Goal: Task Accomplishment & Management: Complete application form

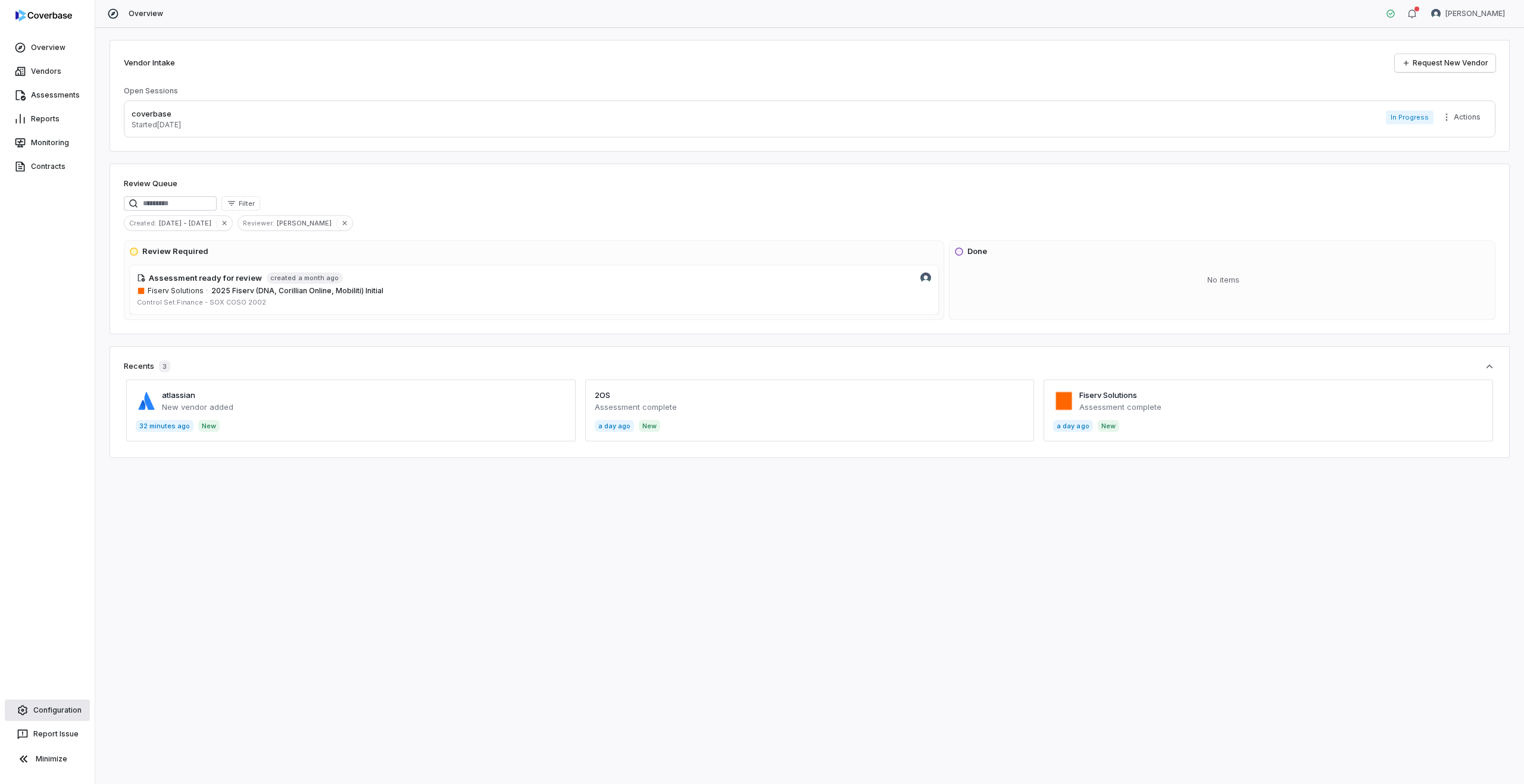
click at [53, 709] on link "Configuration" at bounding box center [47, 710] width 85 height 22
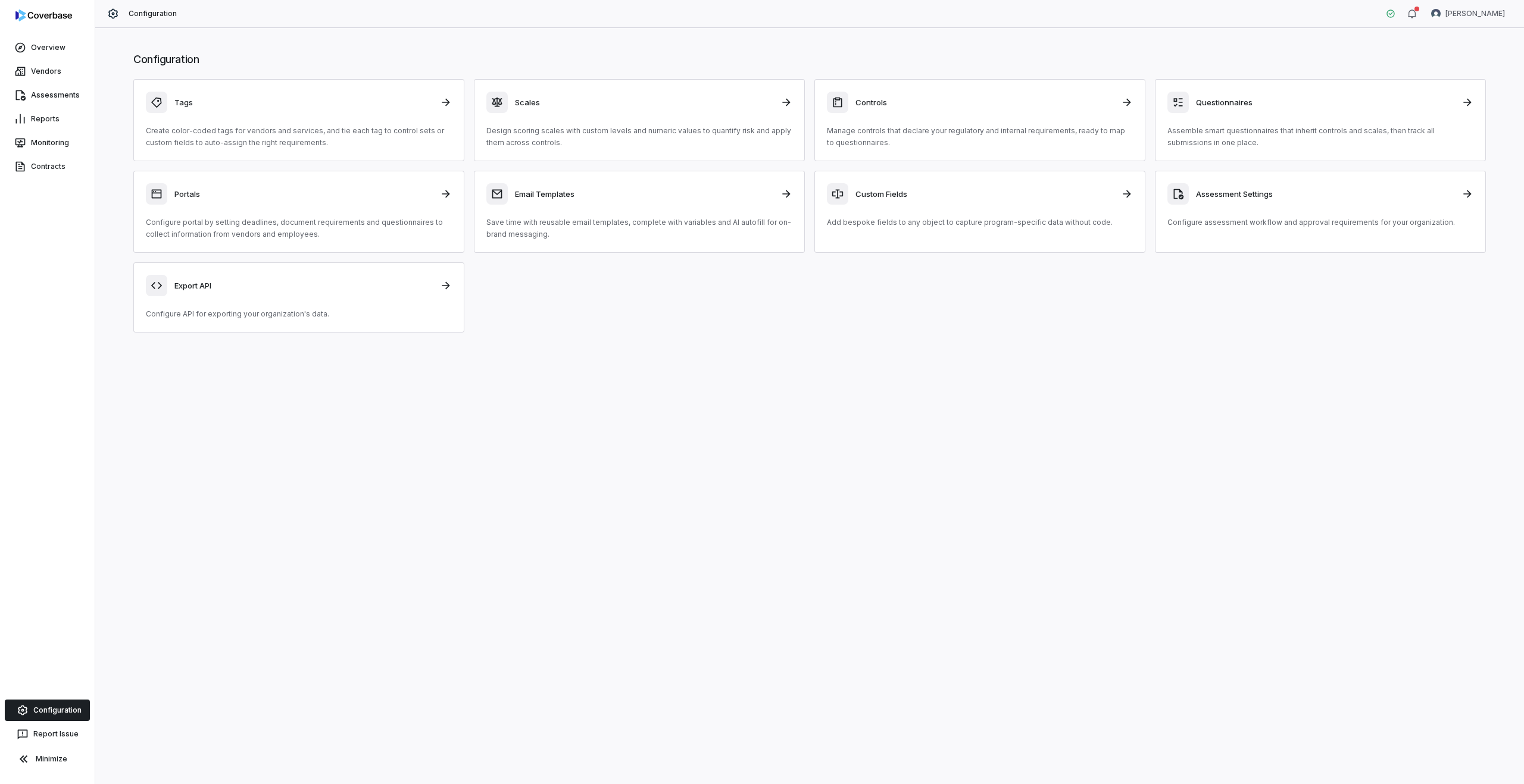
click at [43, 34] on div at bounding box center [47, 17] width 95 height 36
click at [22, 50] on icon at bounding box center [20, 47] width 12 height 12
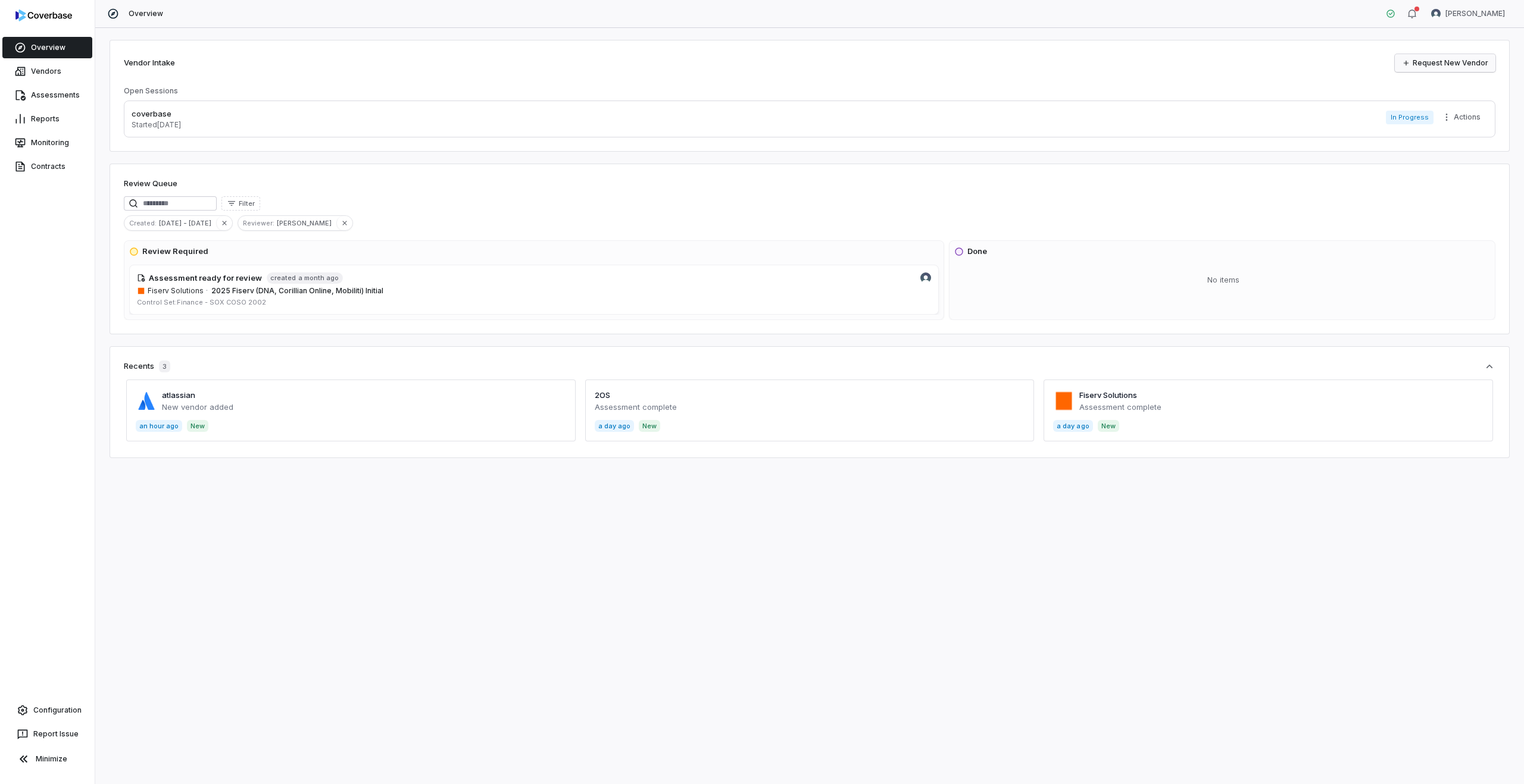
click at [1431, 62] on link "Request New Vendor" at bounding box center [1445, 64] width 101 height 18
click at [216, 119] on div "coverbase Started 5 days ago In Progress Actions" at bounding box center [809, 119] width 1356 height 22
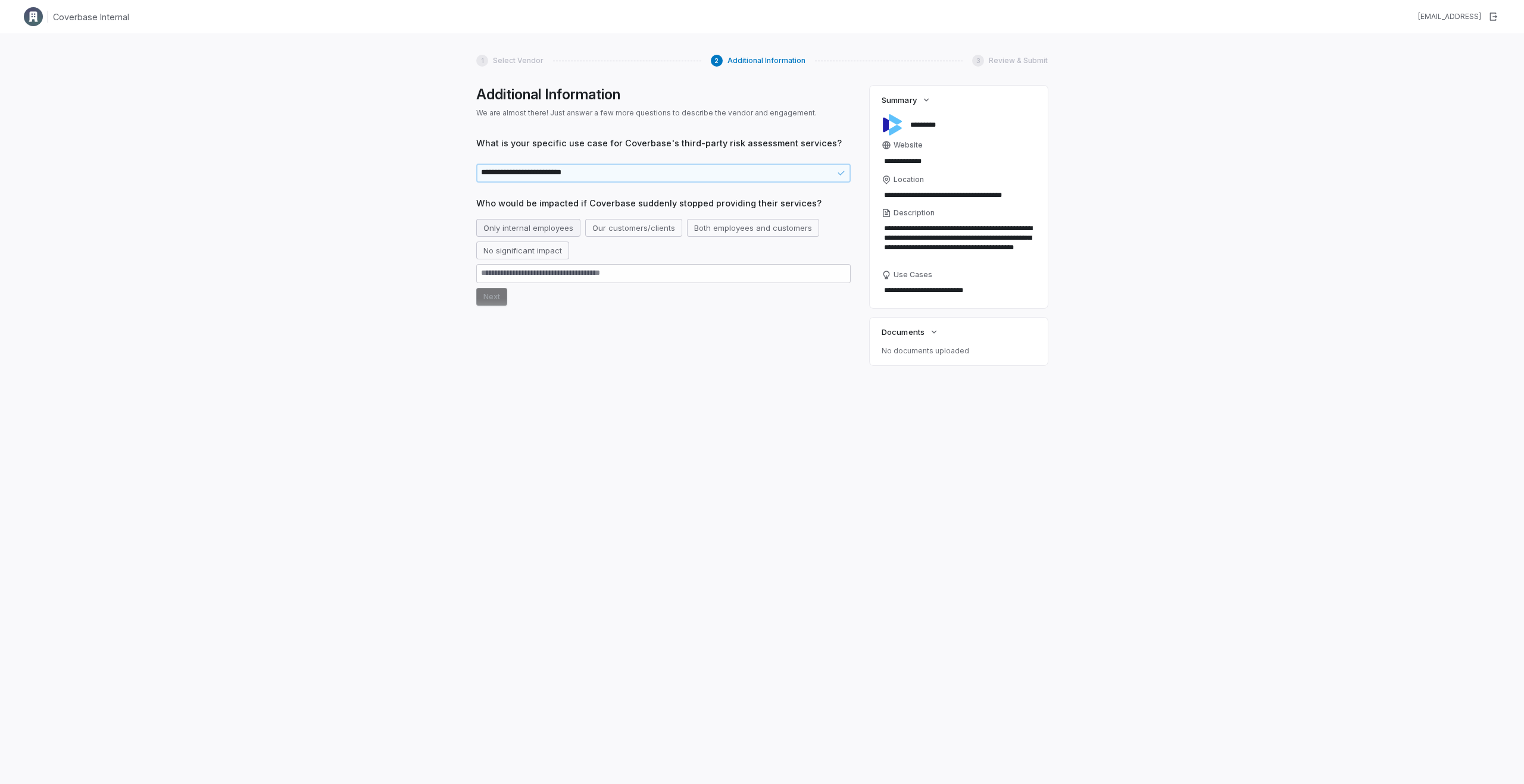
click at [510, 232] on button "Only internal employees" at bounding box center [528, 228] width 104 height 18
click at [483, 288] on button "Next" at bounding box center [492, 297] width 31 height 18
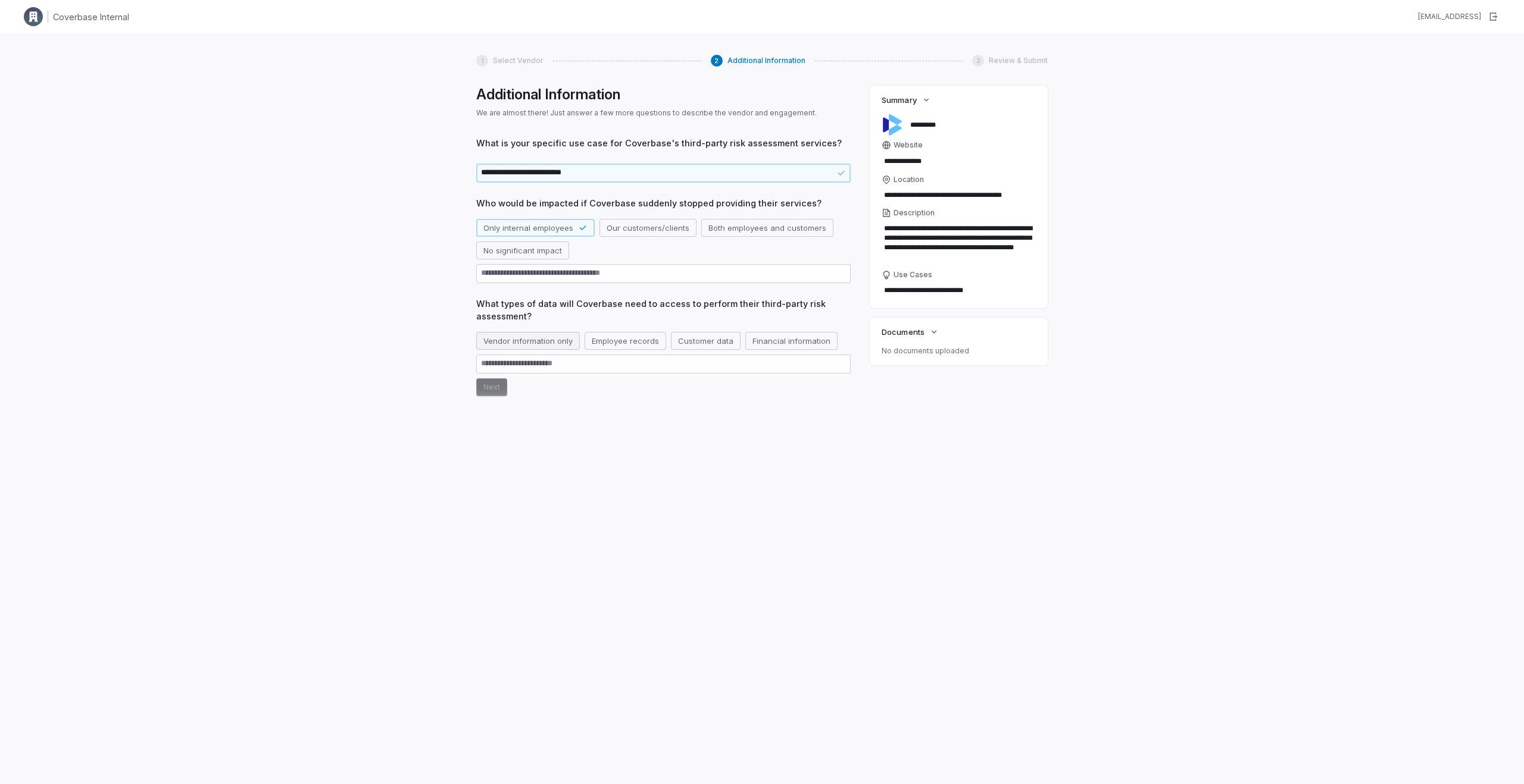
click at [505, 338] on button "Vendor information only" at bounding box center [528, 341] width 103 height 18
click at [488, 401] on button "Next" at bounding box center [492, 410] width 31 height 18
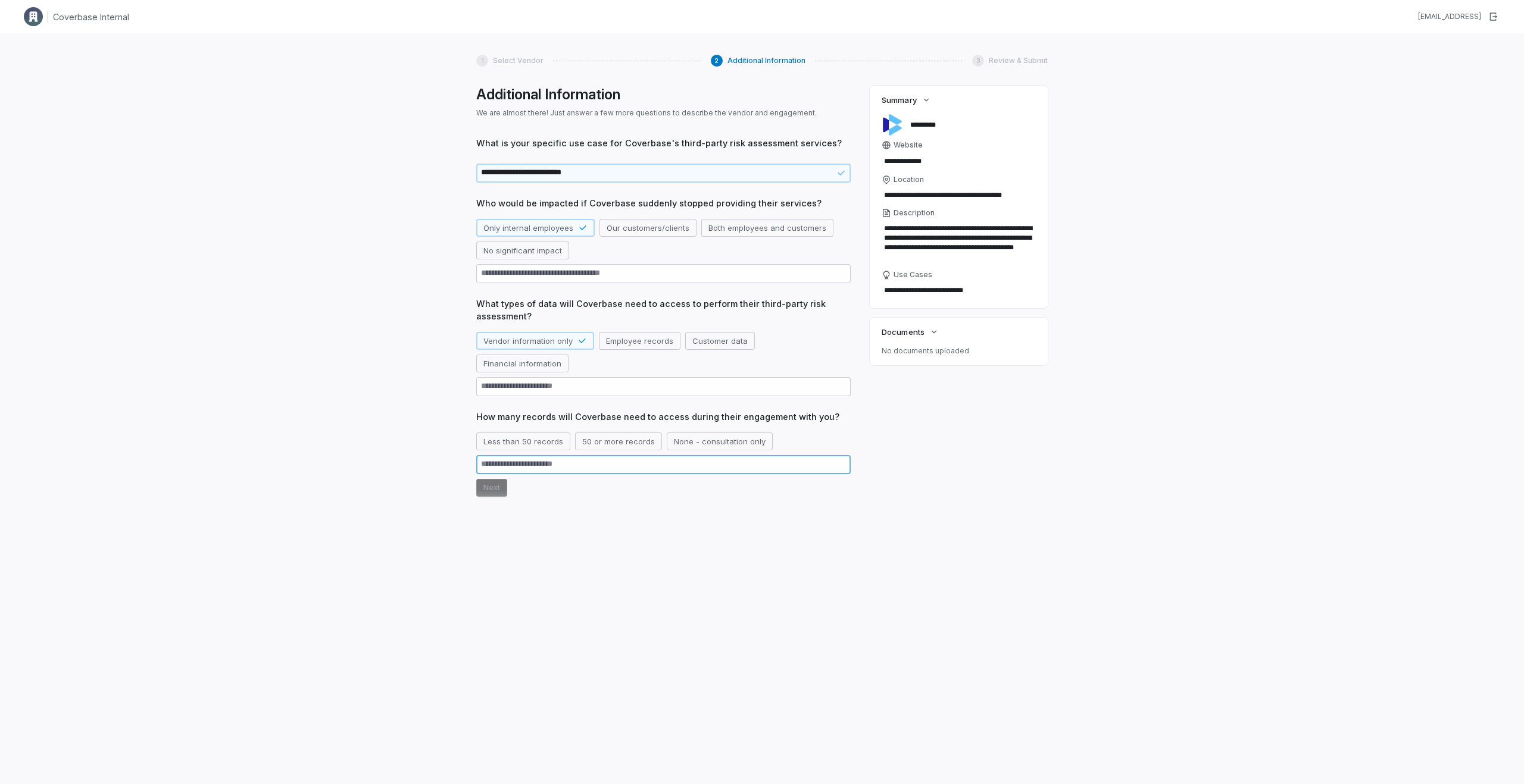
click at [501, 455] on textarea at bounding box center [664, 464] width 374 height 19
click at [496, 433] on button "Less than 50 records" at bounding box center [523, 442] width 94 height 18
click at [481, 479] on button "Next" at bounding box center [492, 488] width 31 height 18
click at [508, 510] on button "Business critical" at bounding box center [513, 519] width 75 height 18
click at [490, 552] on div "**********" at bounding box center [664, 370] width 374 height 466
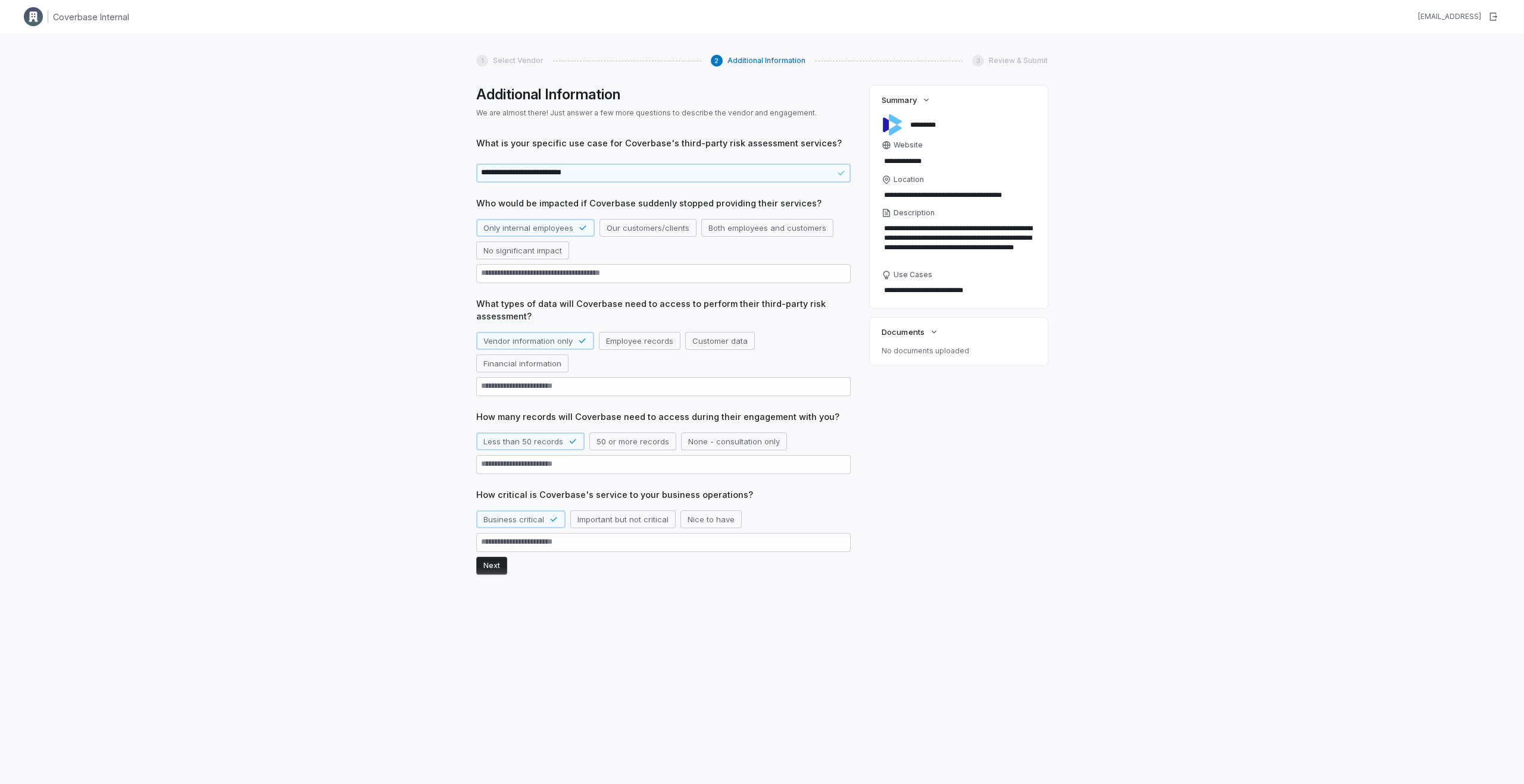
click at [490, 557] on button "Next" at bounding box center [492, 566] width 31 height 18
click at [485, 607] on button "Next" at bounding box center [492, 616] width 31 height 18
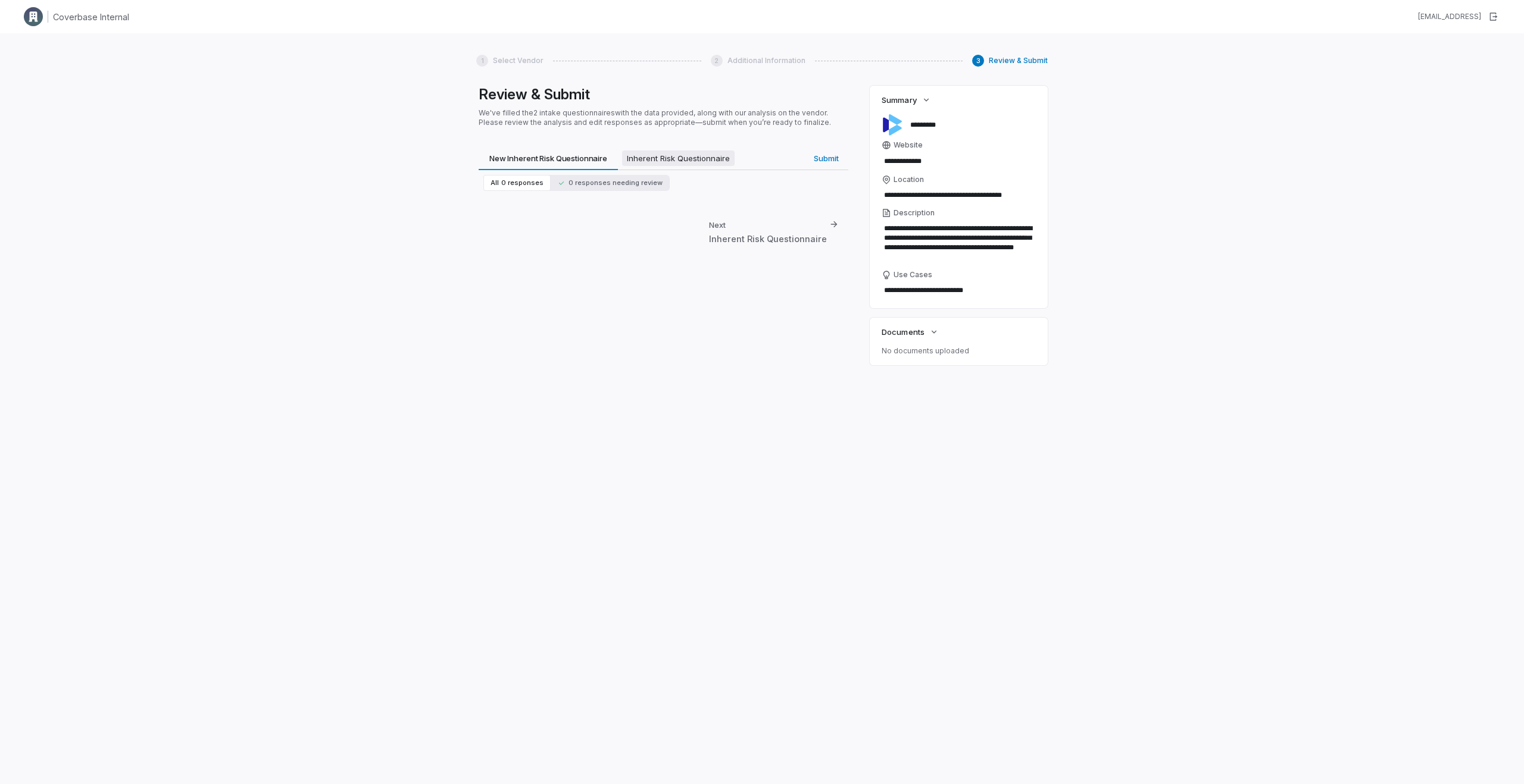
click at [662, 155] on span "Inherent Risk Questionnaire" at bounding box center [678, 158] width 112 height 15
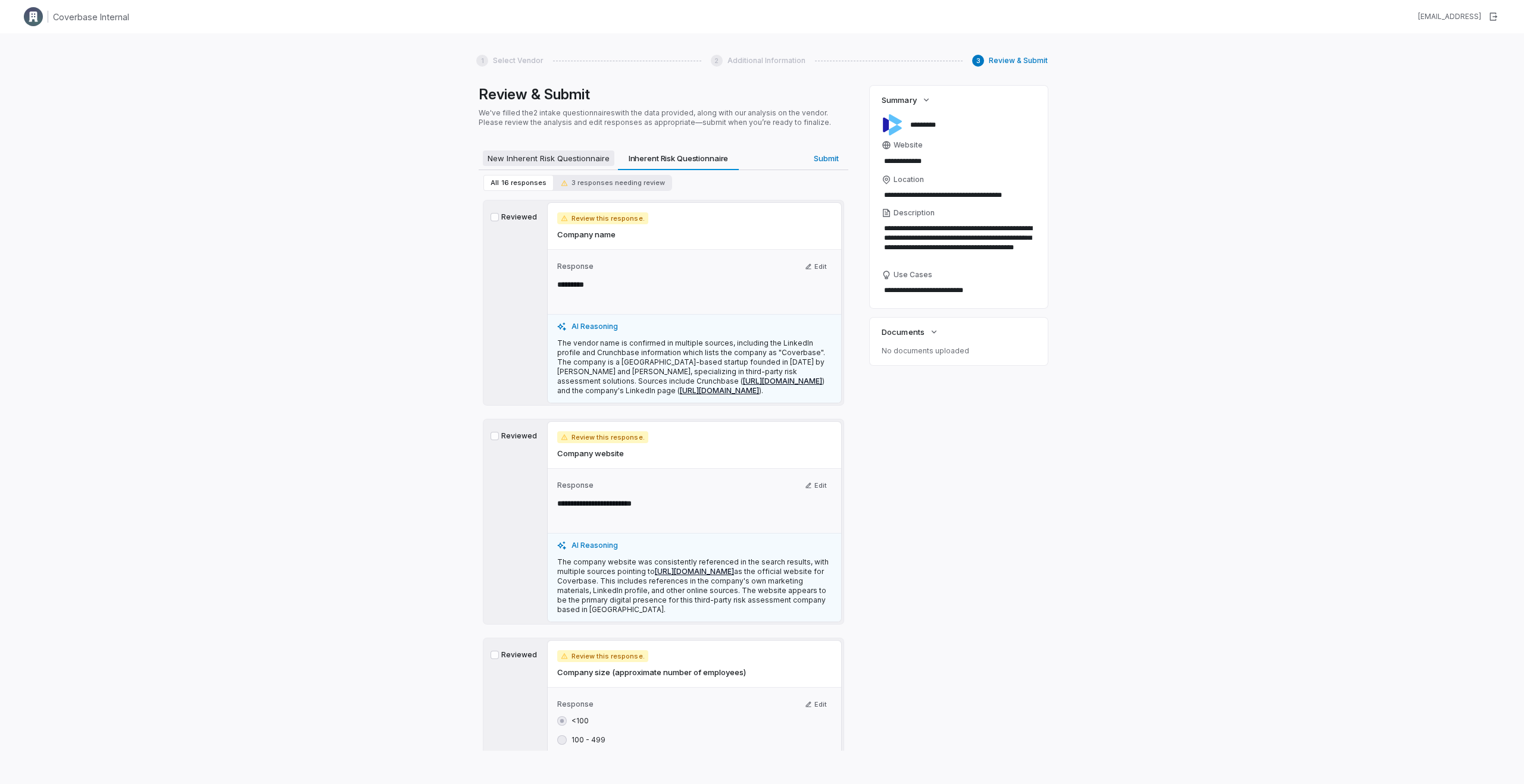
click at [529, 159] on span "New Inherent Risk Questionnaire" at bounding box center [548, 158] width 131 height 15
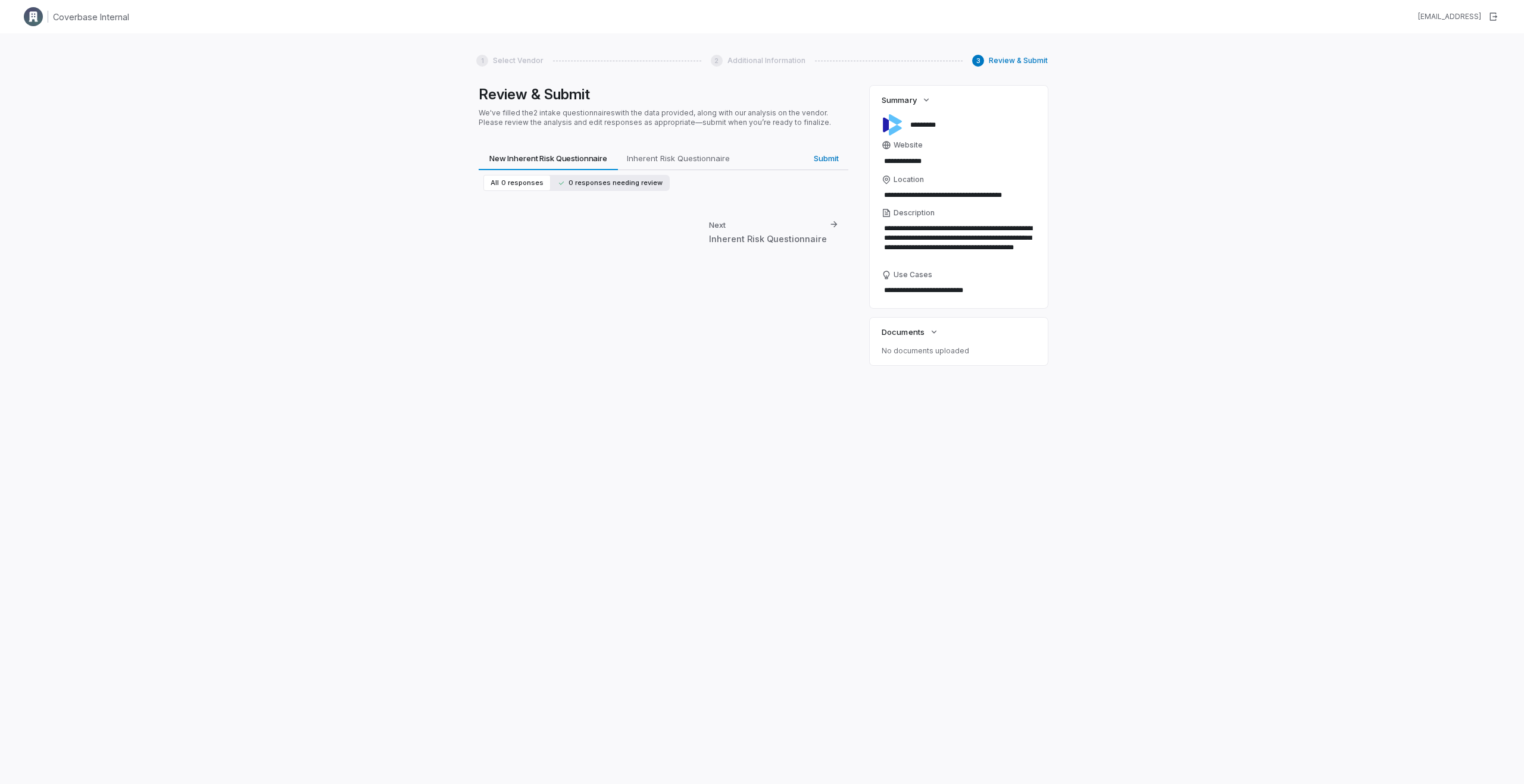
click at [610, 183] on span "0 responses needing review" at bounding box center [610, 183] width 105 height 9
click at [509, 186] on span "0 responses" at bounding box center [522, 183] width 43 height 9
click at [742, 230] on div "Next Inherent Risk Questionnaire" at bounding box center [768, 232] width 118 height 26
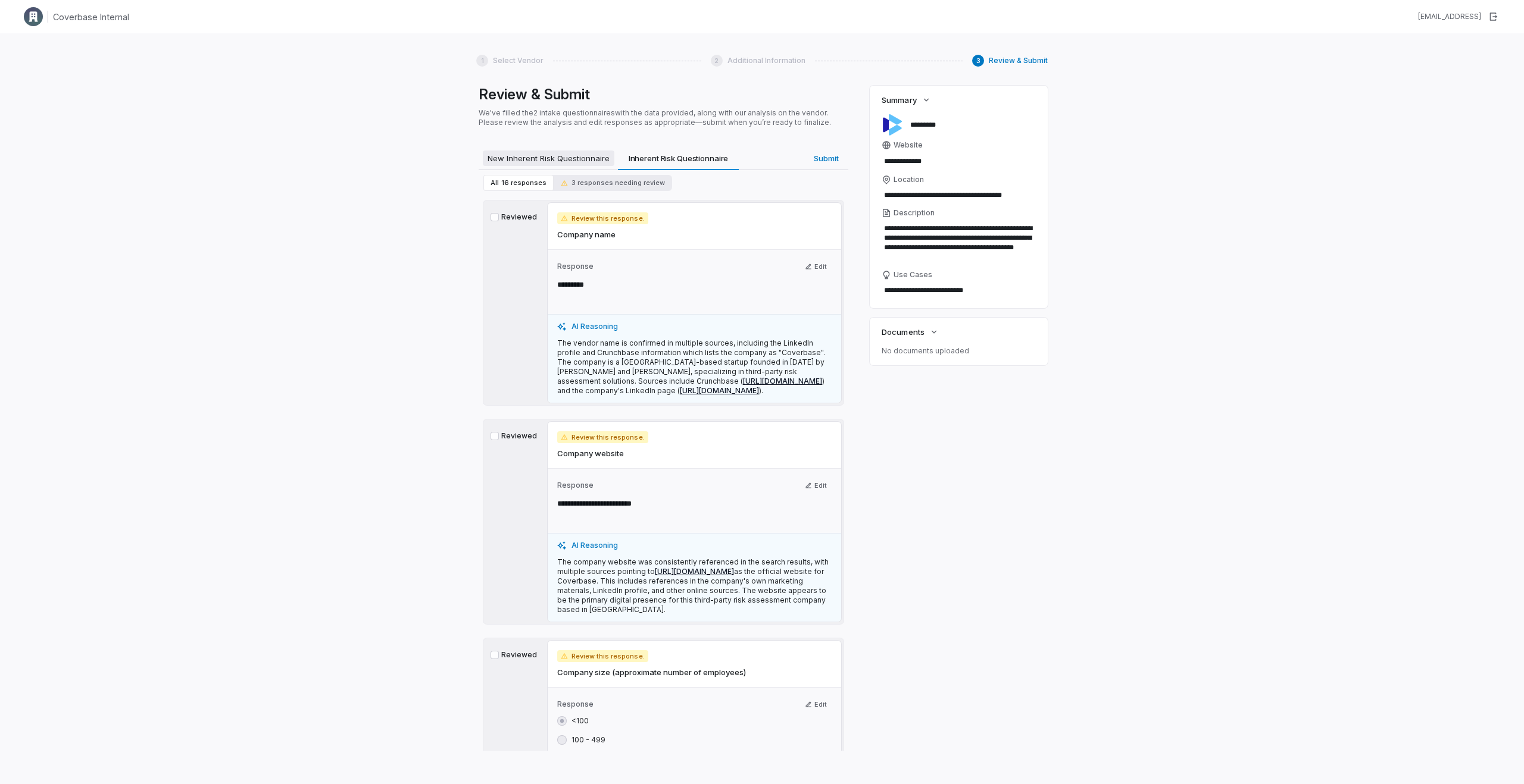
click at [511, 161] on span "New Inherent Risk Questionnaire" at bounding box center [548, 158] width 131 height 15
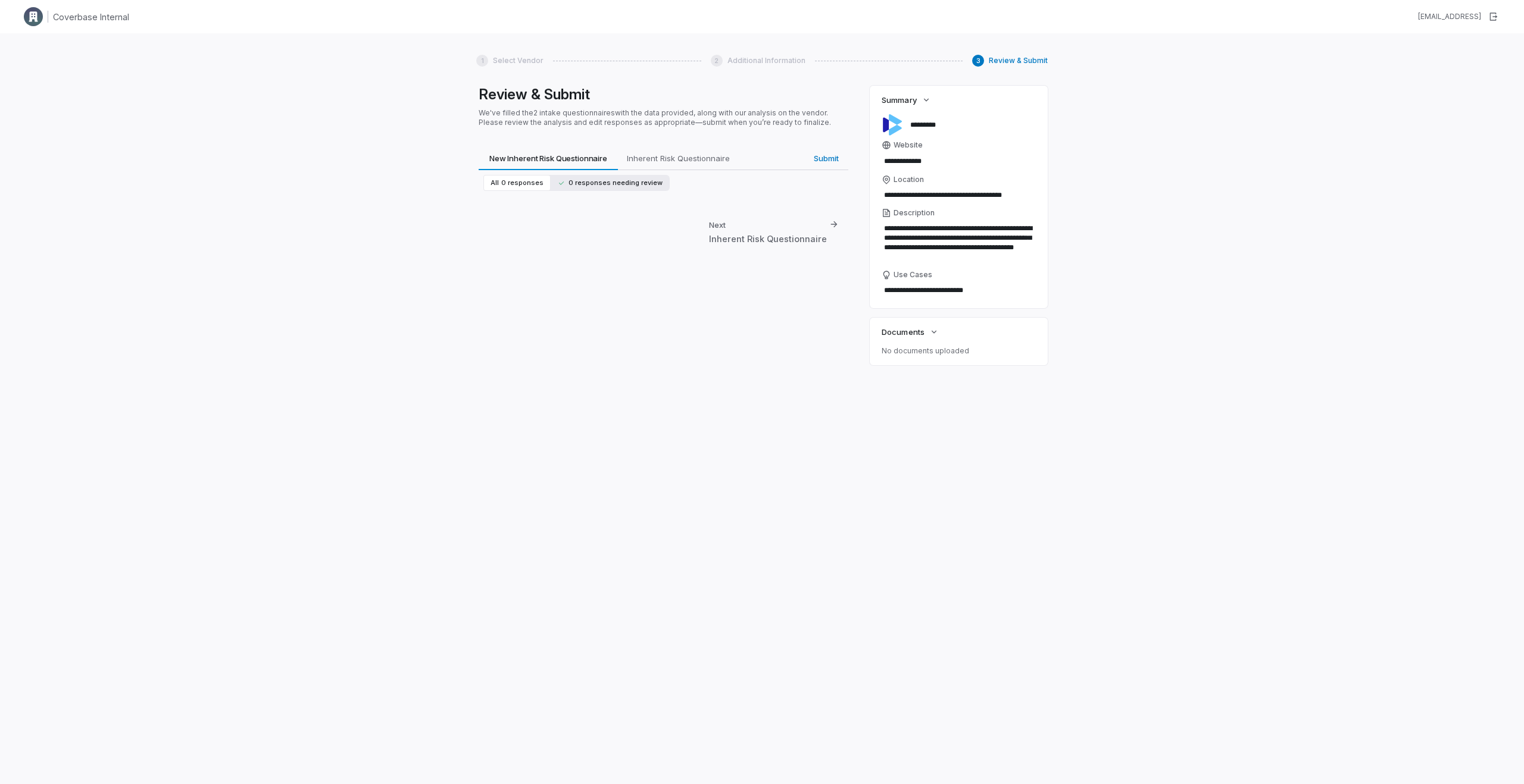
click at [566, 179] on span "0 responses needing review" at bounding box center [610, 183] width 105 height 9
click at [501, 186] on span "0 responses" at bounding box center [522, 183] width 43 height 9
click at [663, 158] on span "Inherent Risk Questionnaire" at bounding box center [678, 158] width 110 height 15
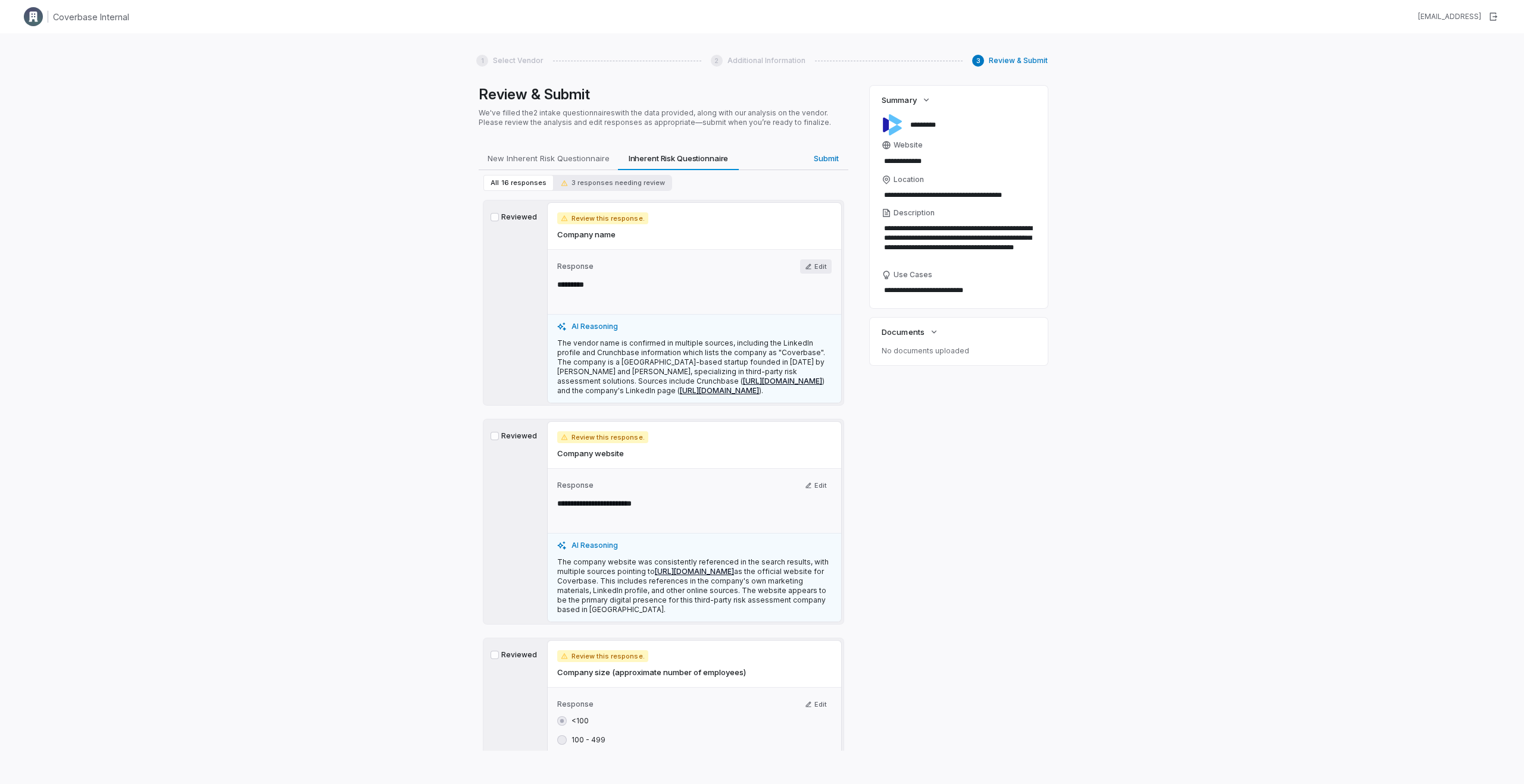
click at [815, 273] on button "Edit" at bounding box center [815, 267] width 31 height 14
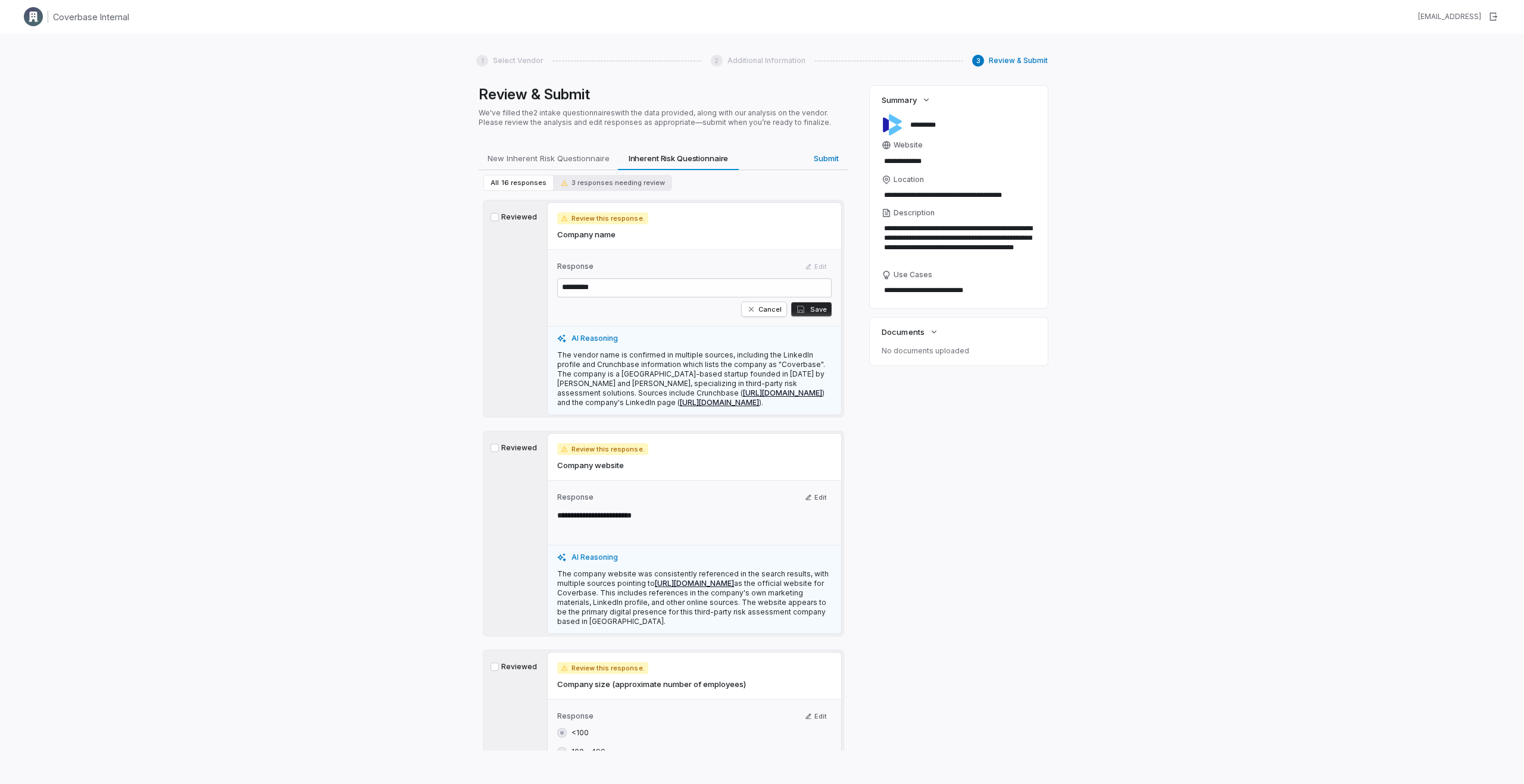
click at [608, 355] on p "The vendor name is confirmed in multiple sources, including the LinkedIn profil…" at bounding box center [694, 379] width 274 height 57
drag, startPoint x: 560, startPoint y: 367, endPoint x: 575, endPoint y: 370, distance: 15.3
click at [575, 370] on p "The vendor name is confirmed in multiple sources, including the LinkedIn profil…" at bounding box center [694, 379] width 274 height 57
click at [631, 364] on p "The vendor name is confirmed in multiple sources, including the LinkedIn profil…" at bounding box center [694, 379] width 274 height 57
drag, startPoint x: 571, startPoint y: 355, endPoint x: 622, endPoint y: 384, distance: 58.7
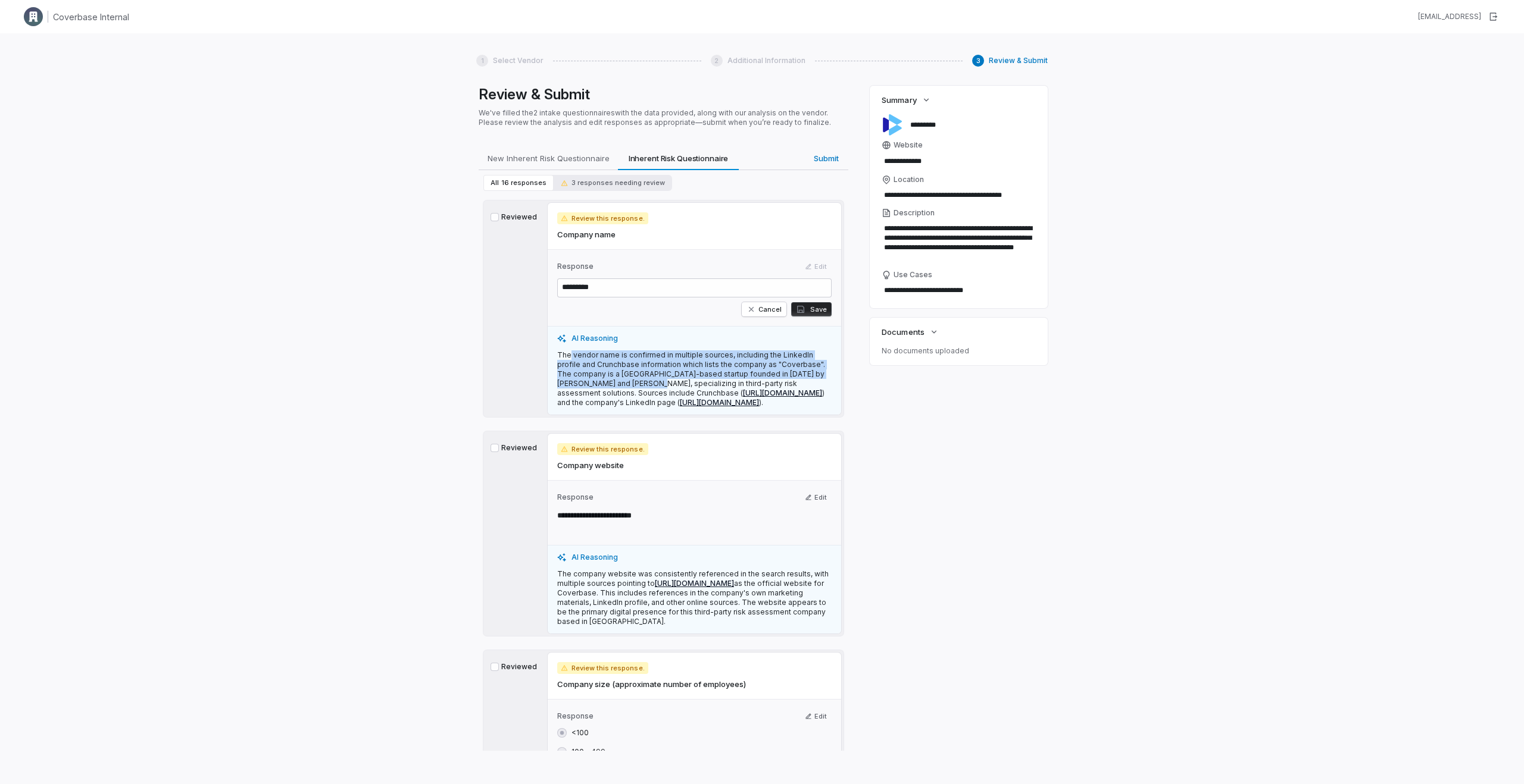
click at [622, 384] on p "The vendor name is confirmed in multiple sources, including the LinkedIn profil…" at bounding box center [694, 379] width 274 height 57
click at [600, 354] on p "The vendor name is confirmed in multiple sources, including the LinkedIn profil…" at bounding box center [694, 379] width 274 height 57
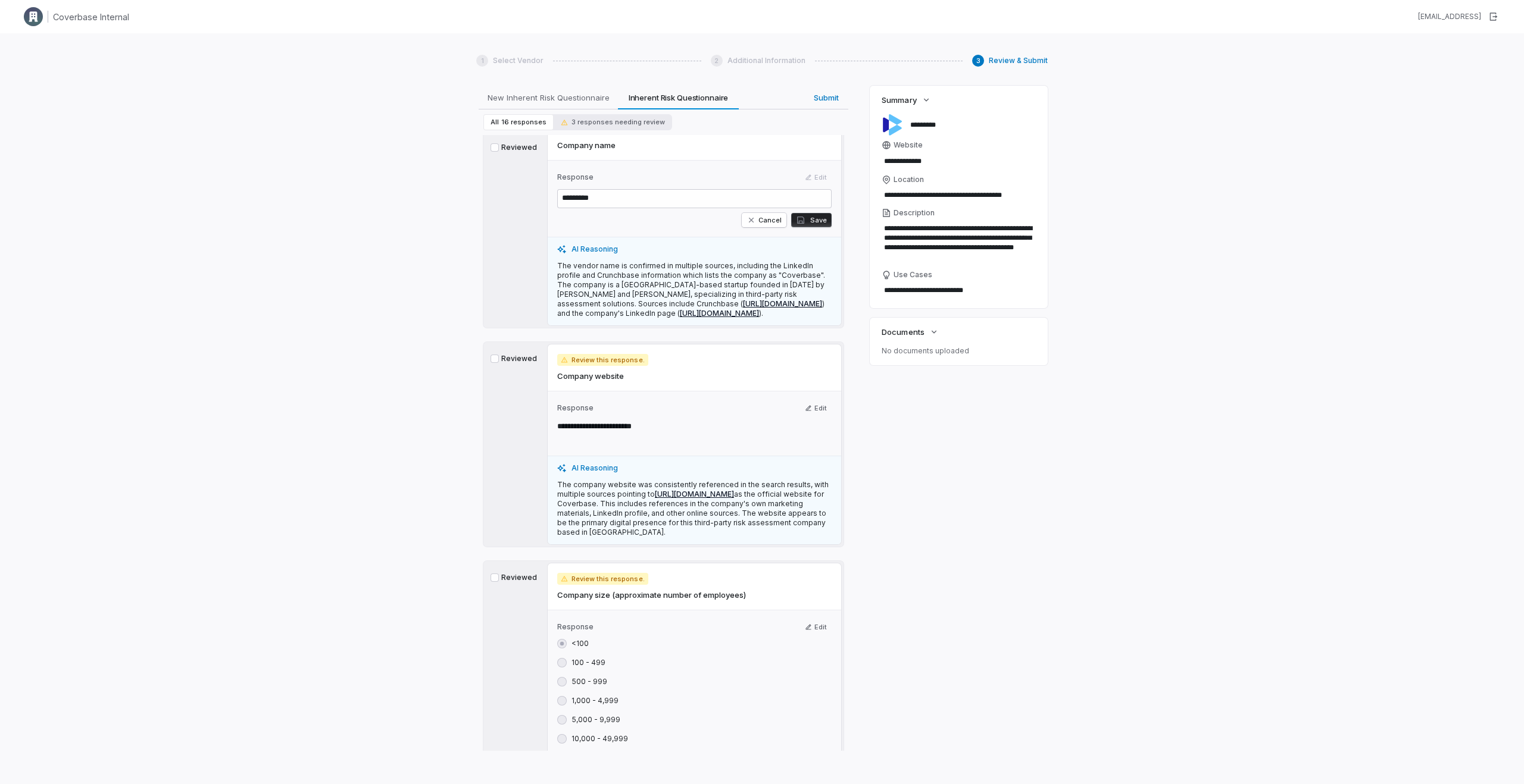
scroll to position [89, 0]
type textarea "*"
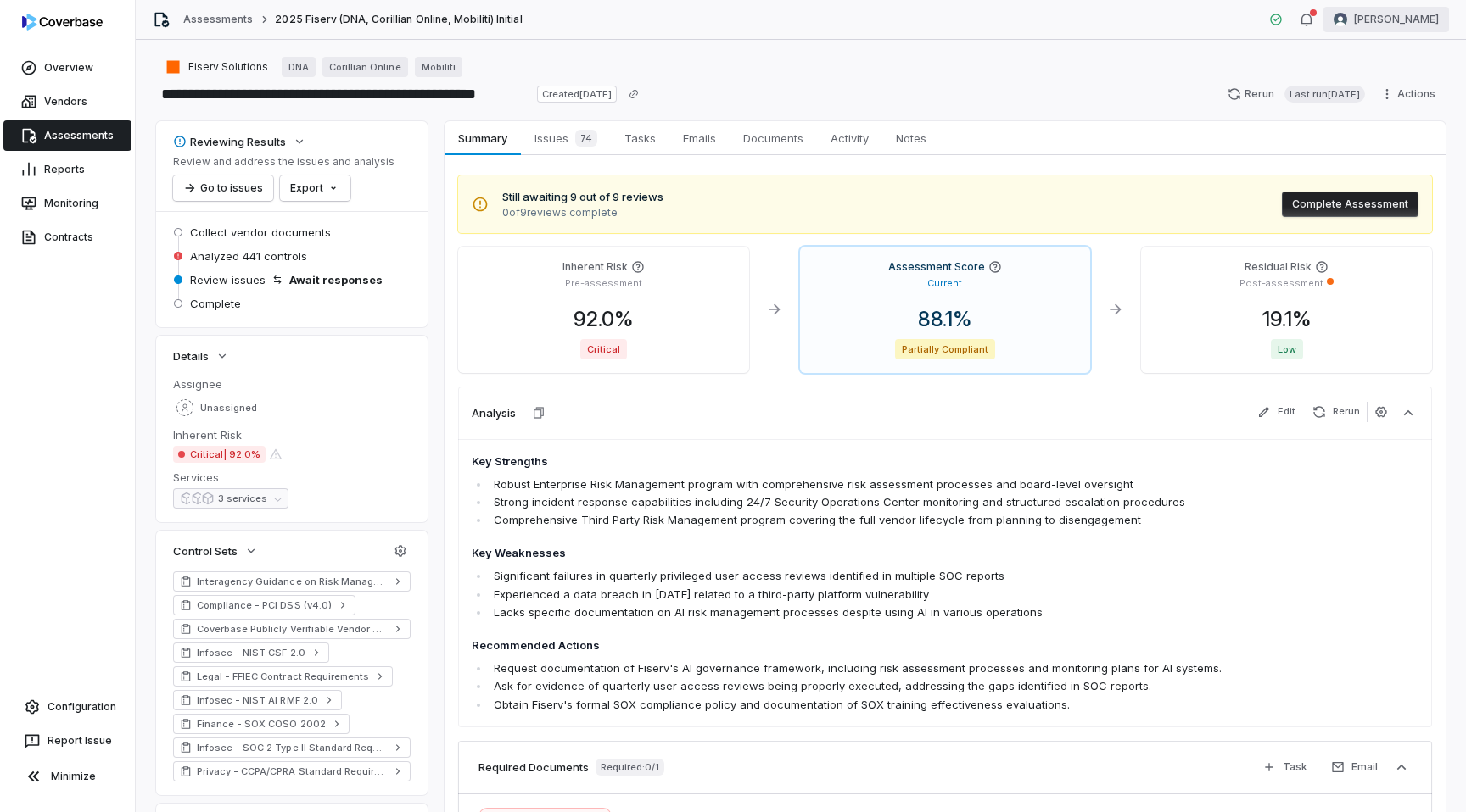
scroll to position [135, 0]
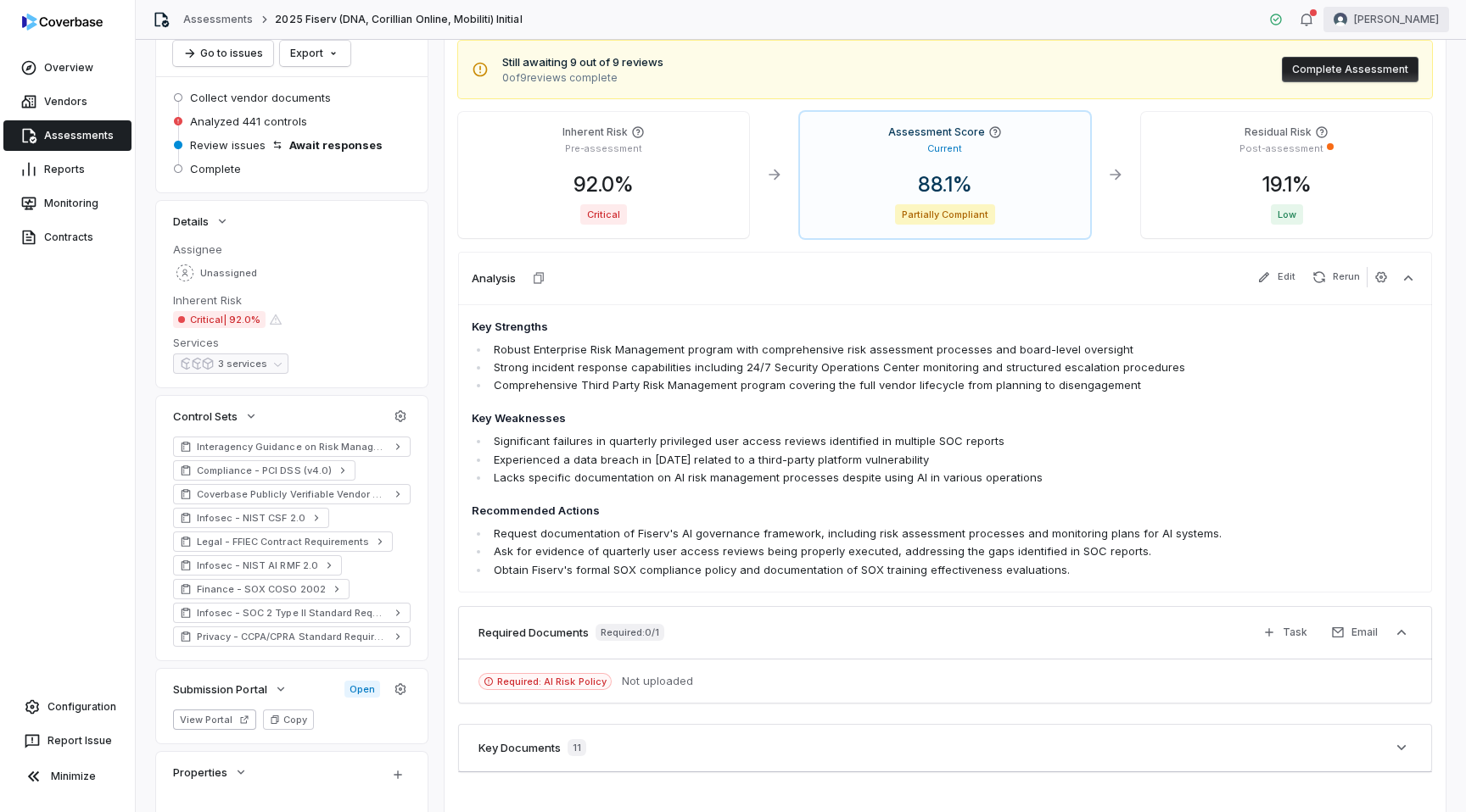
click at [1414, 13] on html "**********" at bounding box center [733, 406] width 1466 height 812
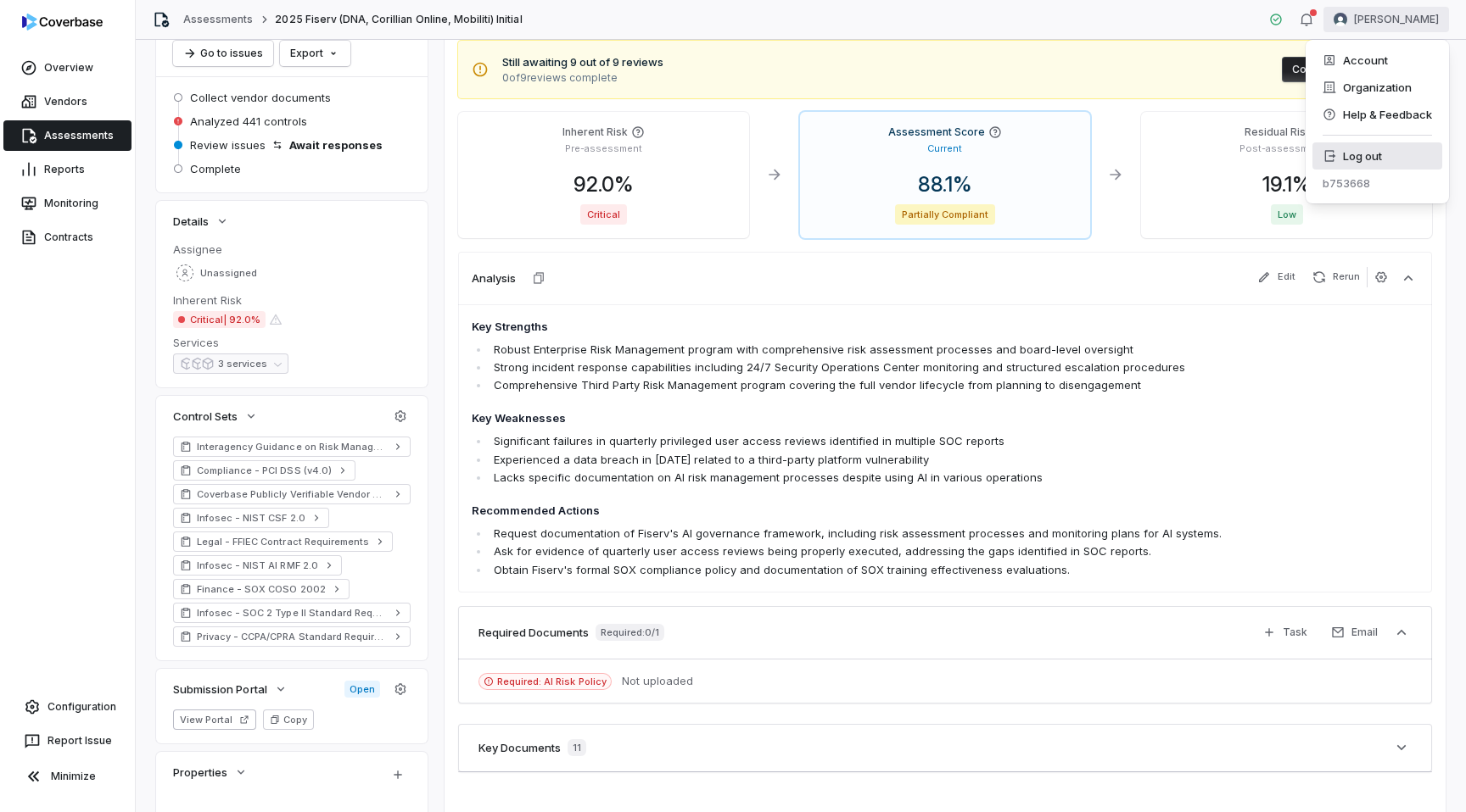
click at [1377, 158] on div "Log out" at bounding box center [1376, 155] width 129 height 27
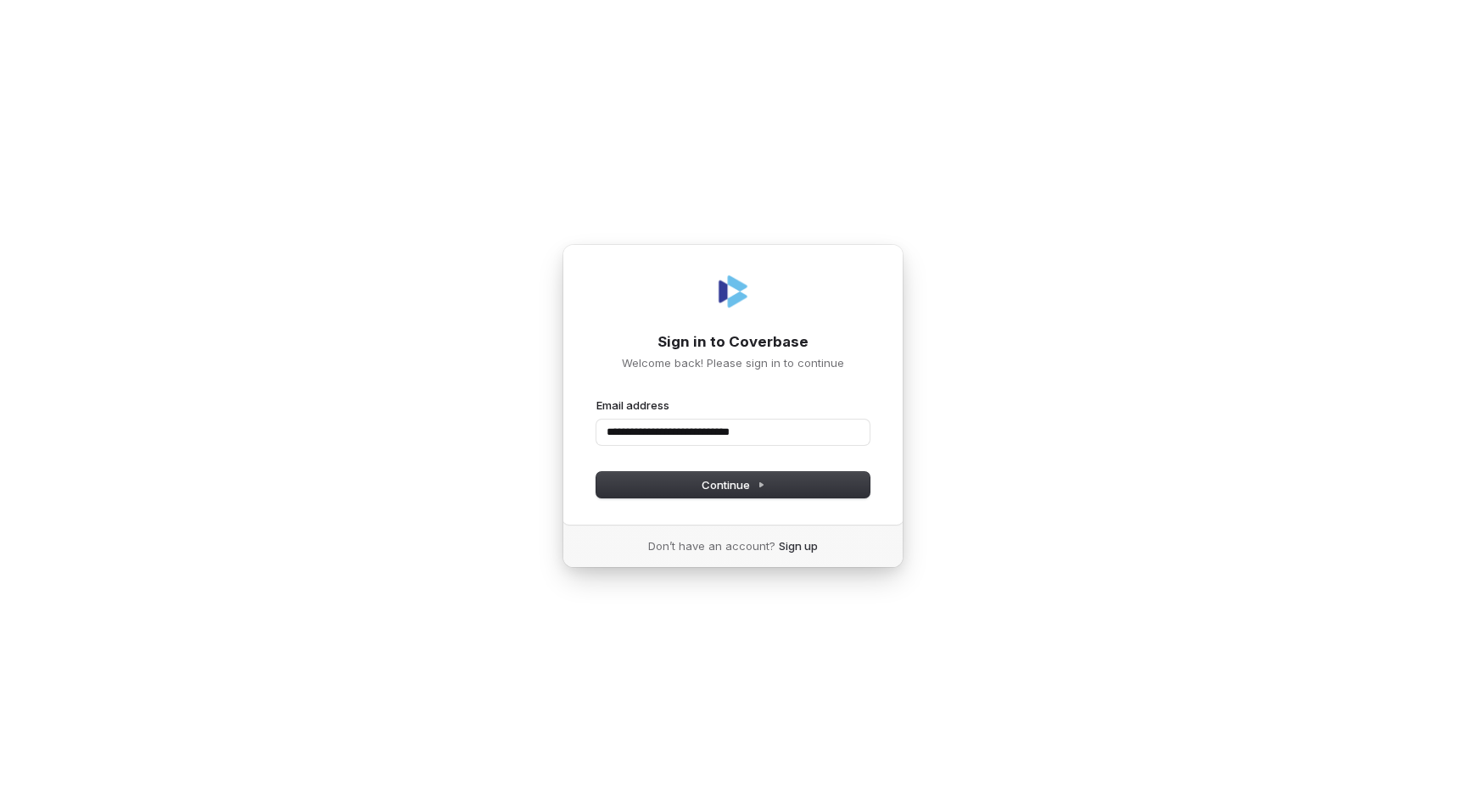
type input "**********"
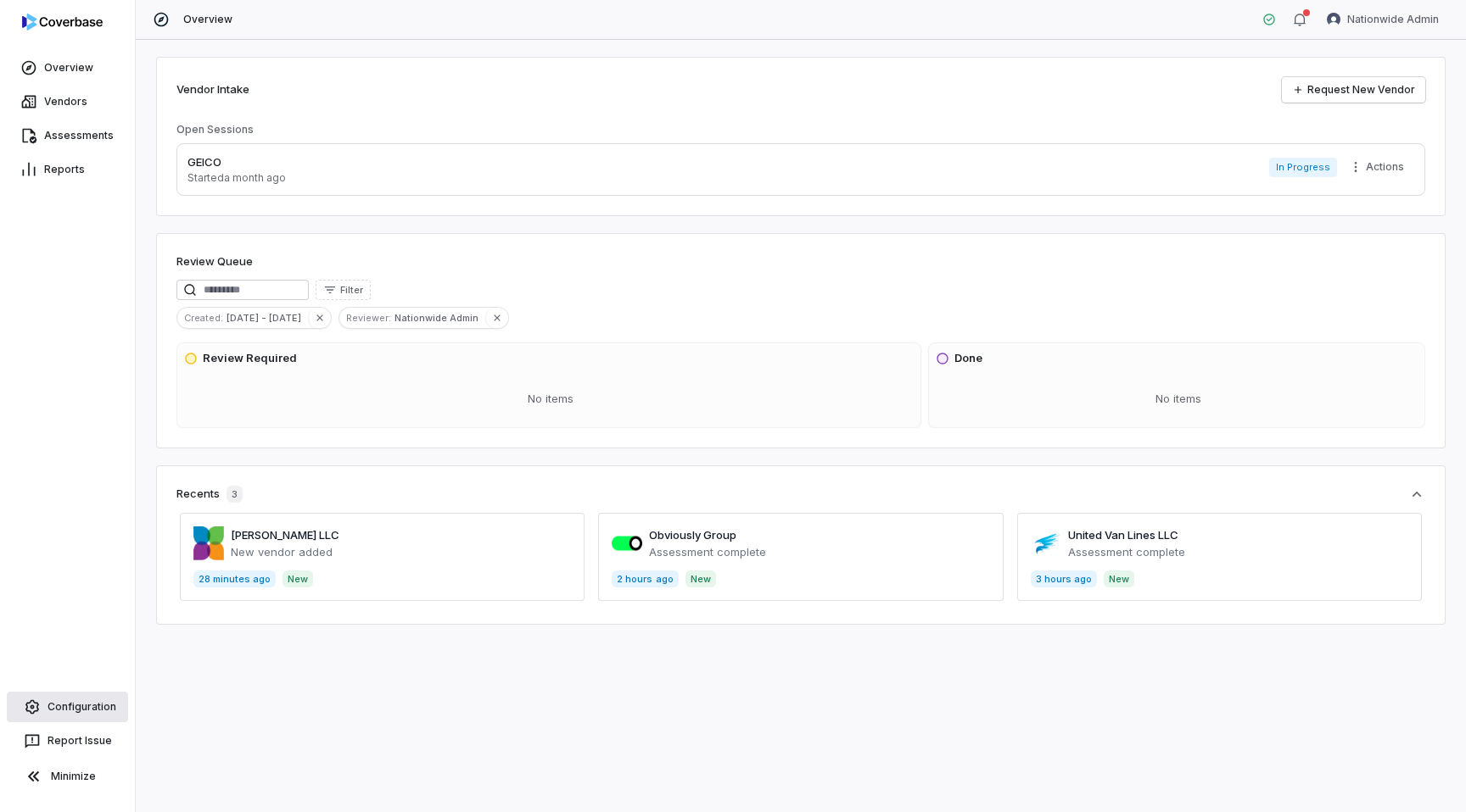
click at [52, 703] on link "Configuration" at bounding box center [68, 707] width 121 height 31
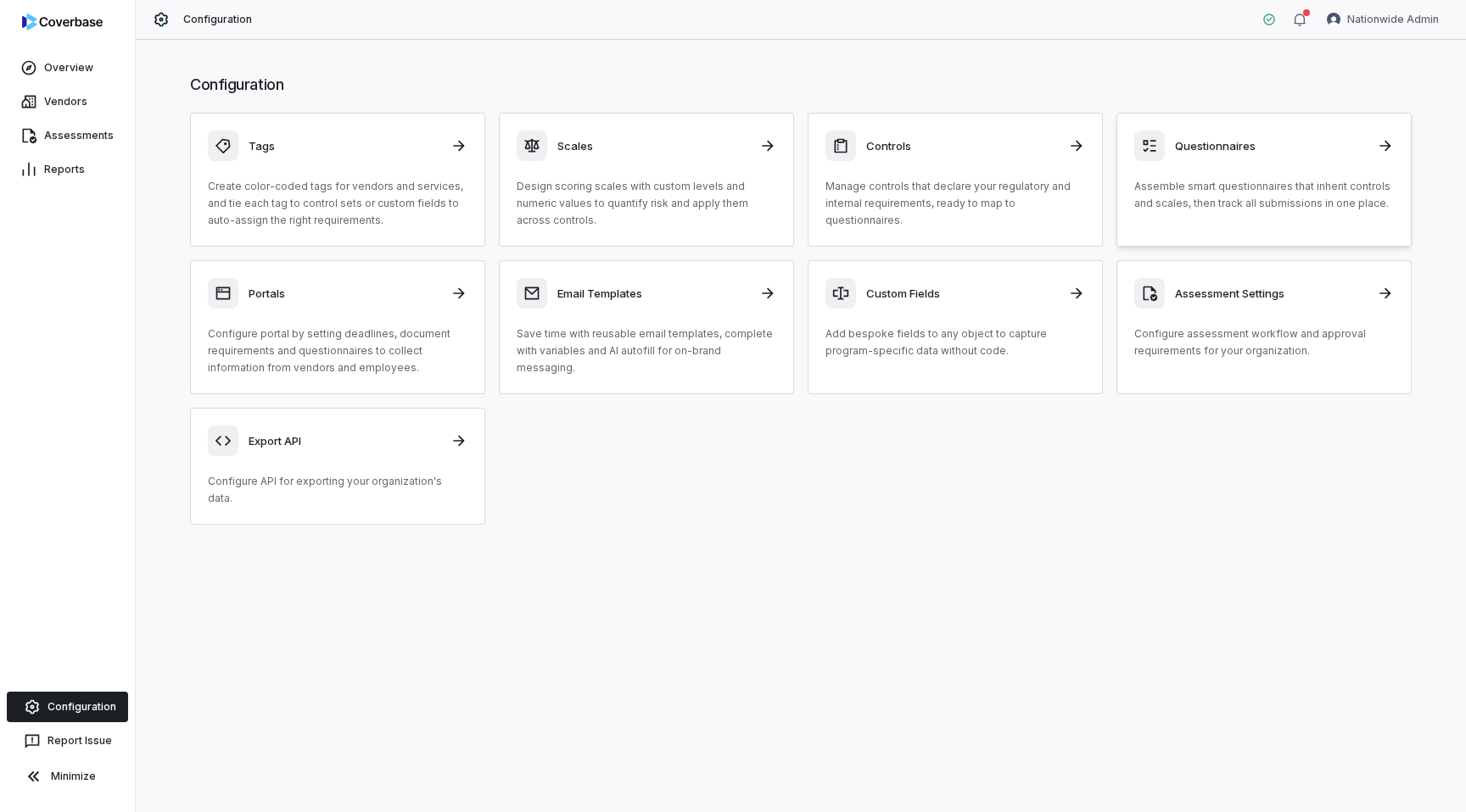
click at [1255, 162] on div "Questionnaires Assemble smart questionnaires that inherit controls and scales, …" at bounding box center [1263, 171] width 260 height 82
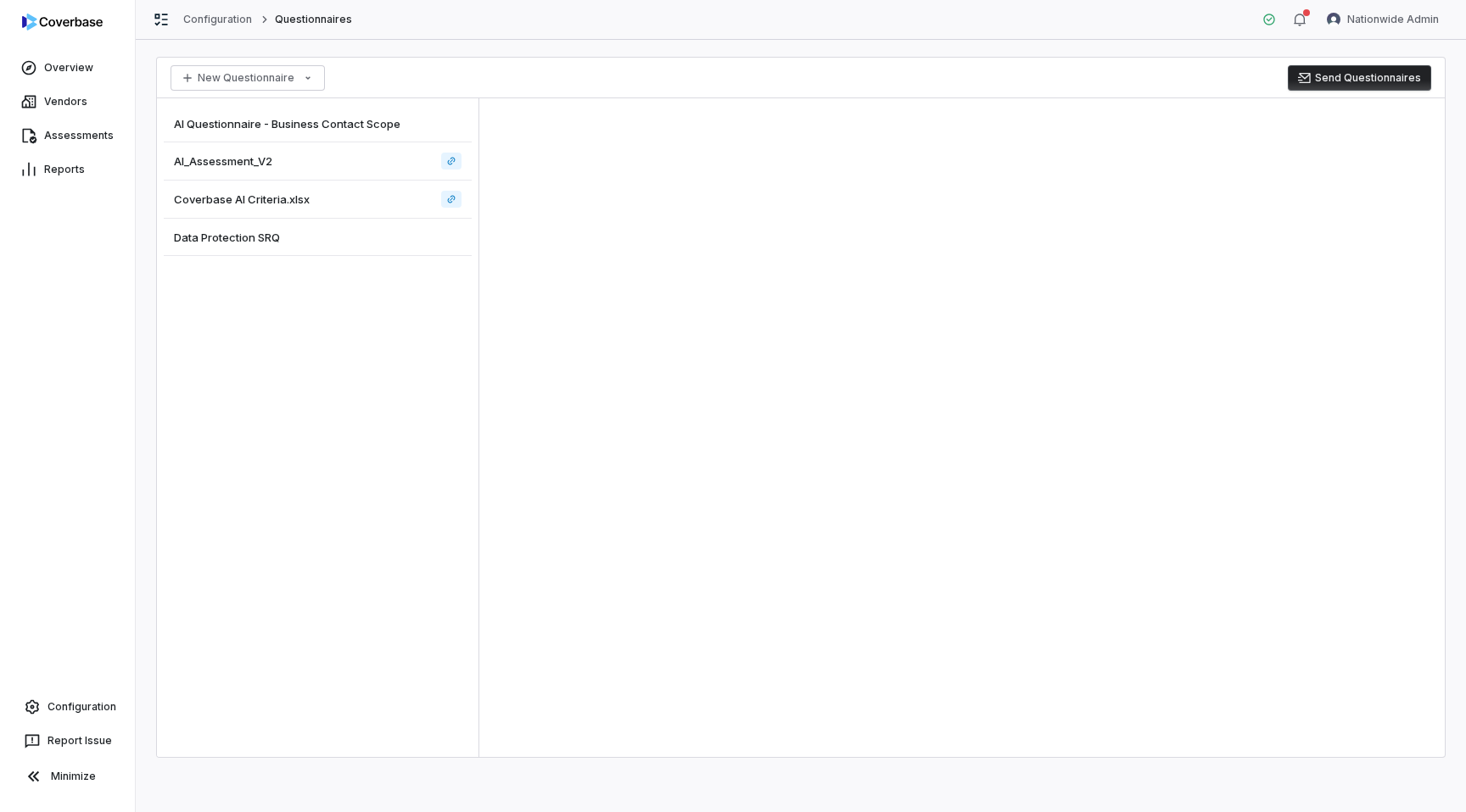
click at [367, 156] on div "AI_Assessment_V2" at bounding box center [316, 161] width 308 height 38
click at [349, 197] on div "Coverbase AI Criteria.xlsx" at bounding box center [316, 200] width 308 height 38
click at [360, 243] on div "Data Protection SRQ" at bounding box center [316, 237] width 308 height 37
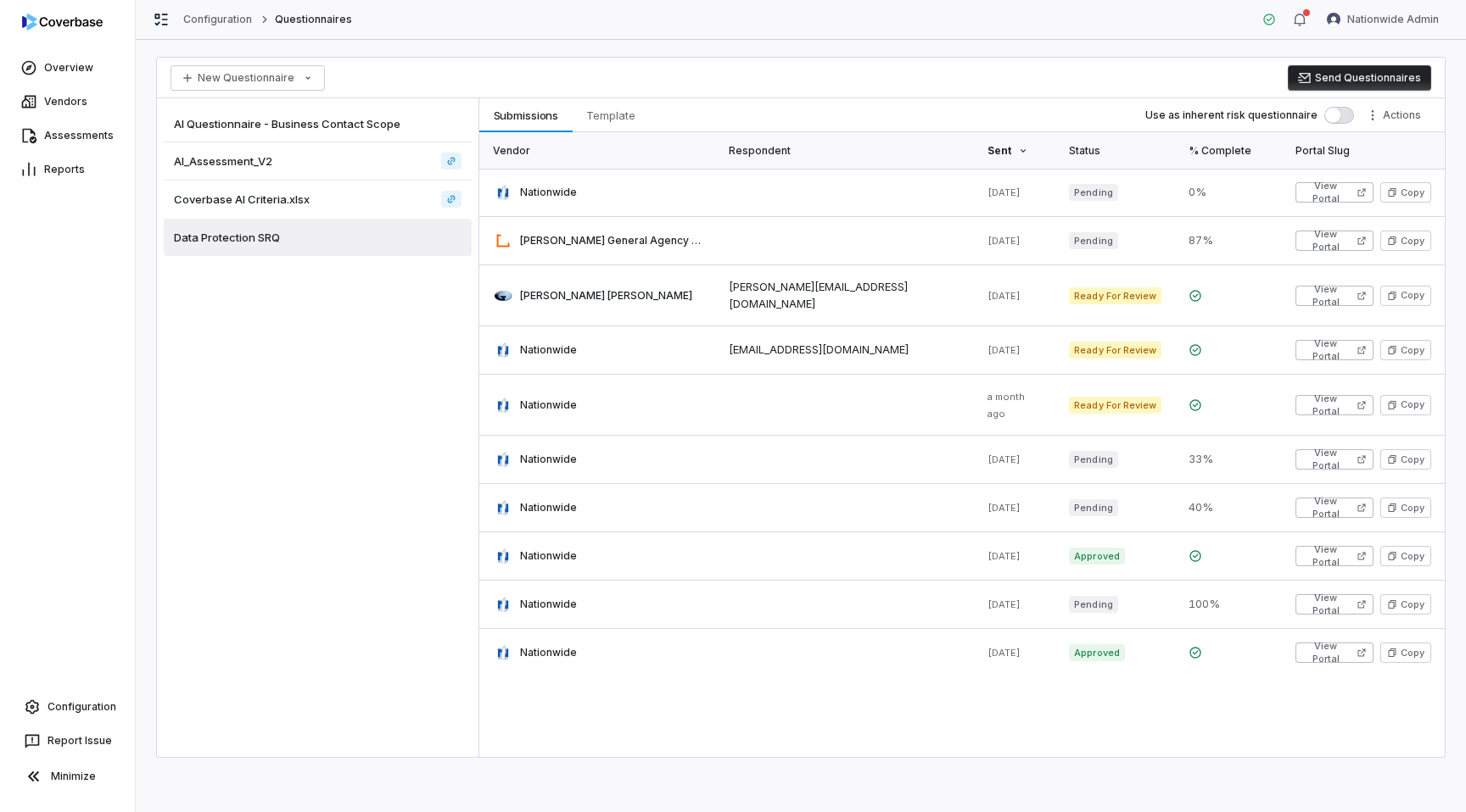
click at [349, 123] on span "AI Questionnaire - Business Contact Scope" at bounding box center [288, 123] width 227 height 15
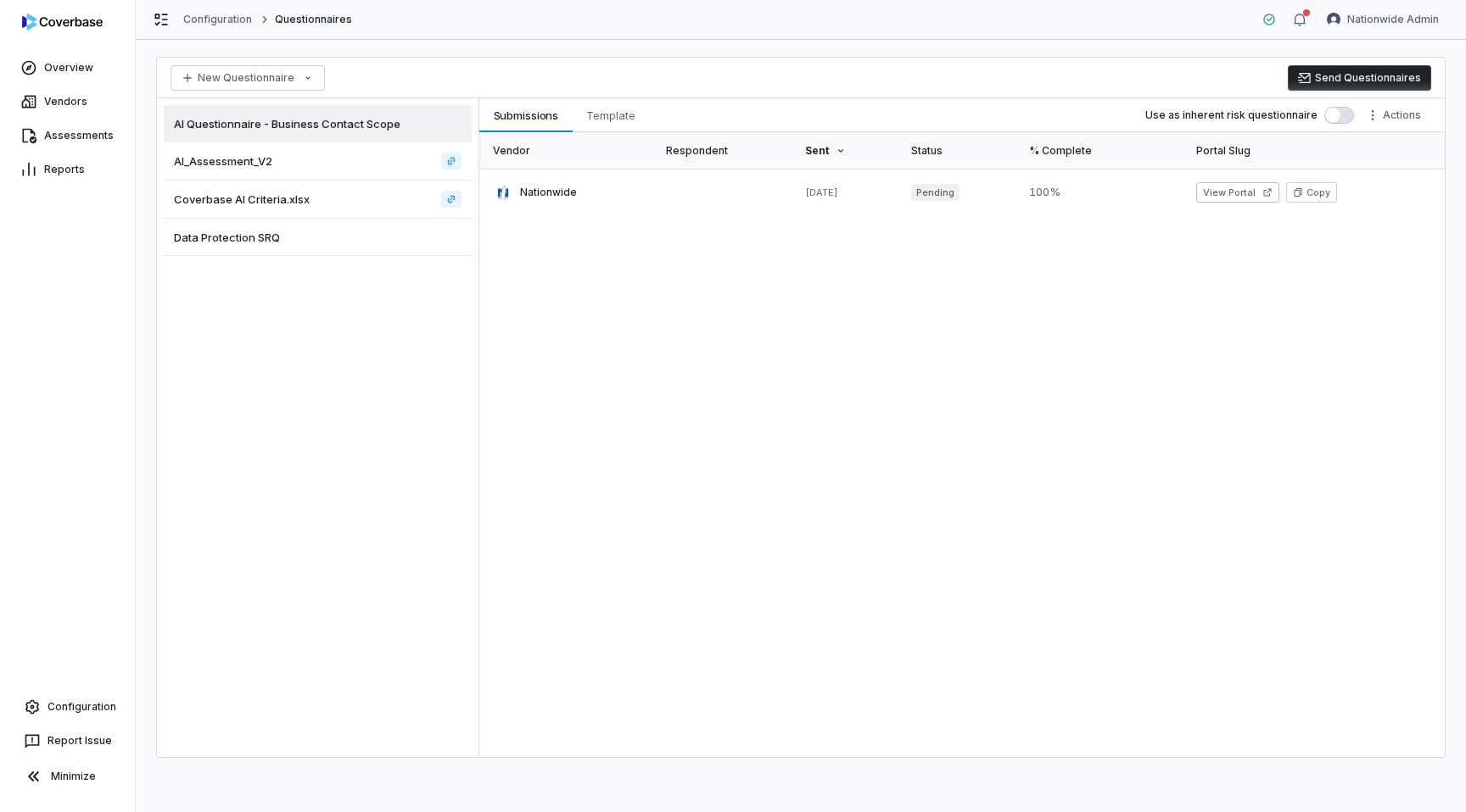
click at [341, 194] on div "Coverbase AI Criteria.xlsx" at bounding box center [316, 200] width 308 height 38
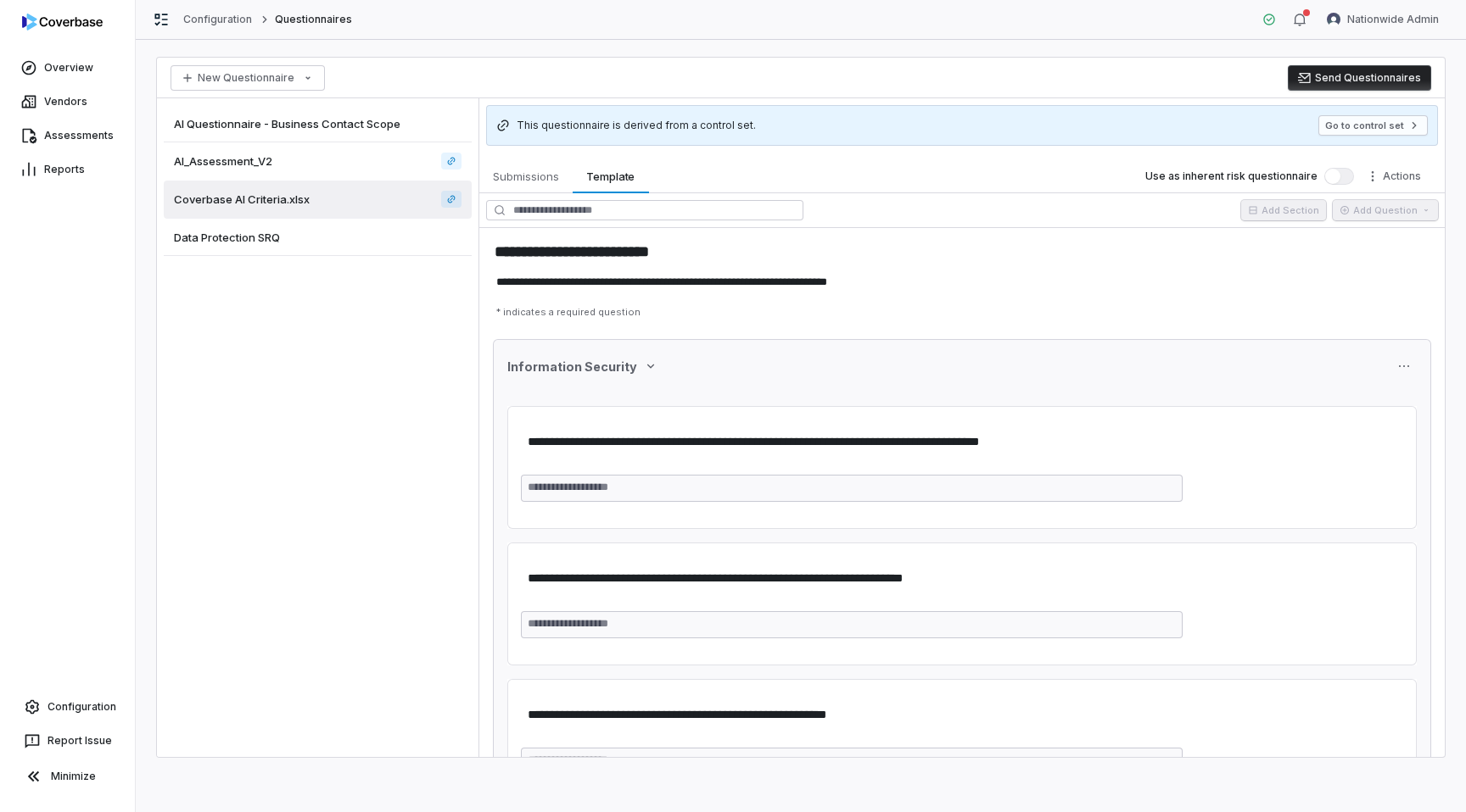
click at [341, 157] on div "AI_Assessment_V2" at bounding box center [316, 161] width 308 height 38
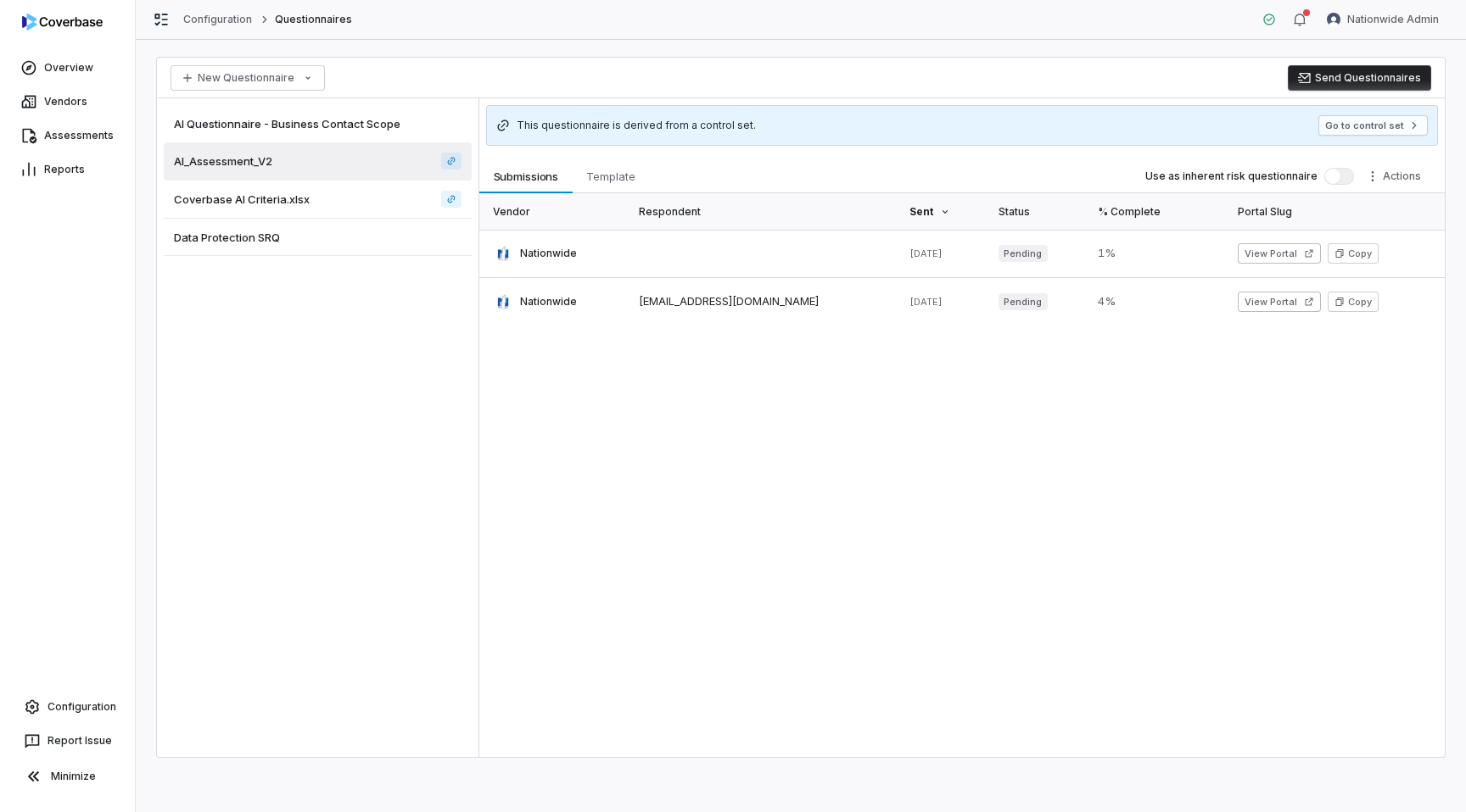
click at [361, 178] on div "AI_Assessment_V2" at bounding box center [316, 161] width 308 height 38
click at [352, 204] on div "Coverbase AI Criteria.xlsx" at bounding box center [316, 200] width 308 height 38
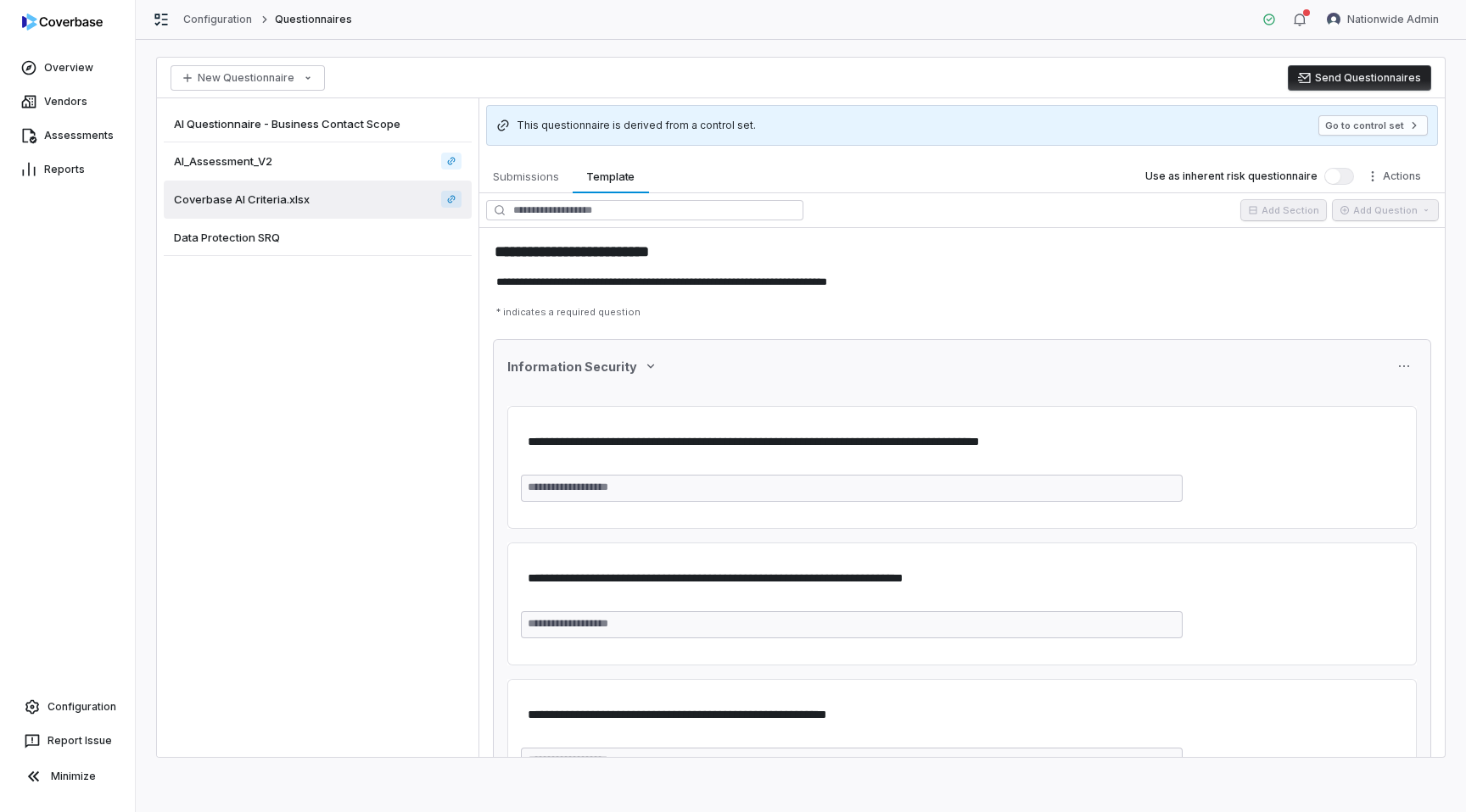
click at [336, 229] on div "Data Protection SRQ" at bounding box center [316, 237] width 308 height 37
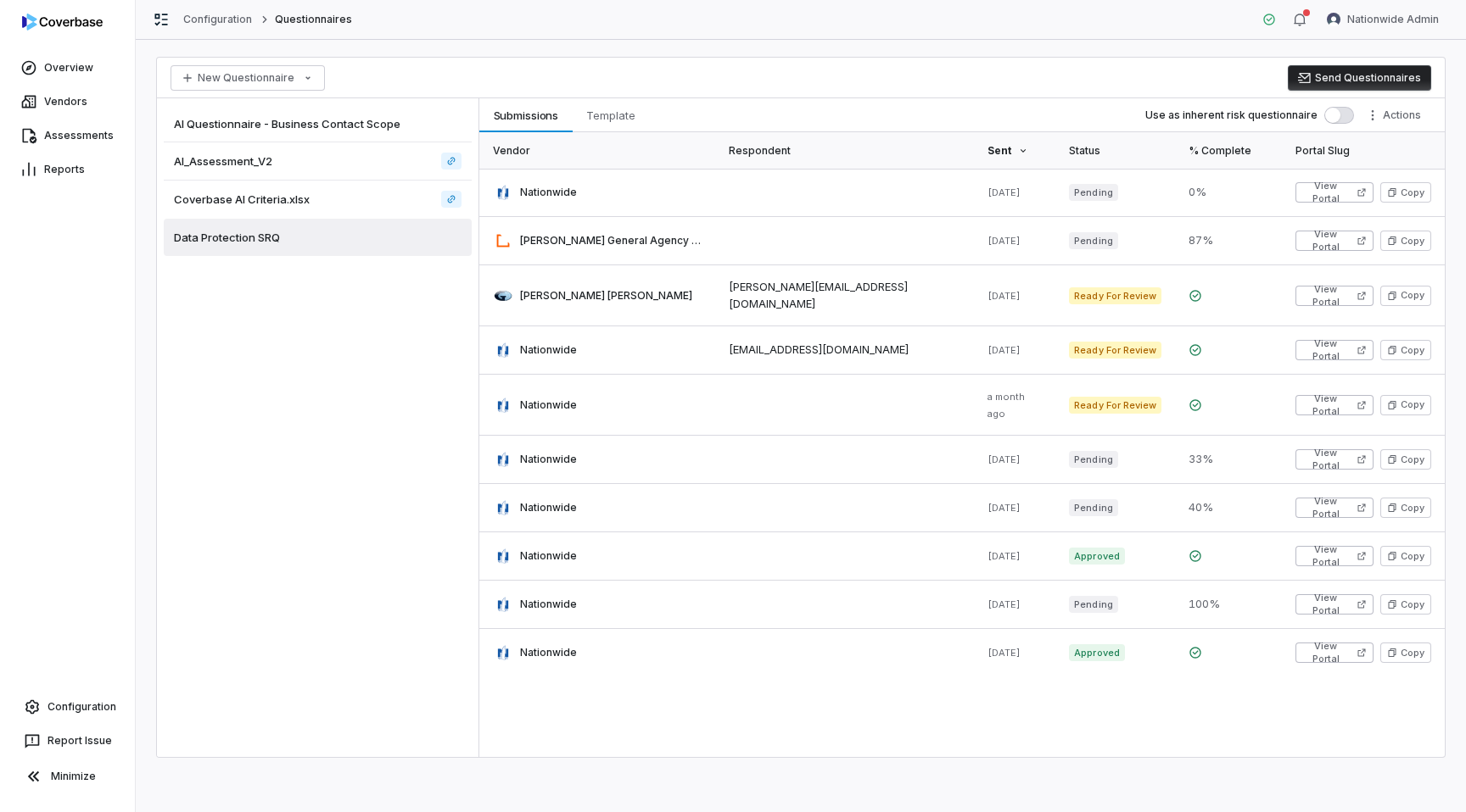
click at [351, 132] on div "AI Questionnaire - Business Contact Scope" at bounding box center [316, 123] width 308 height 37
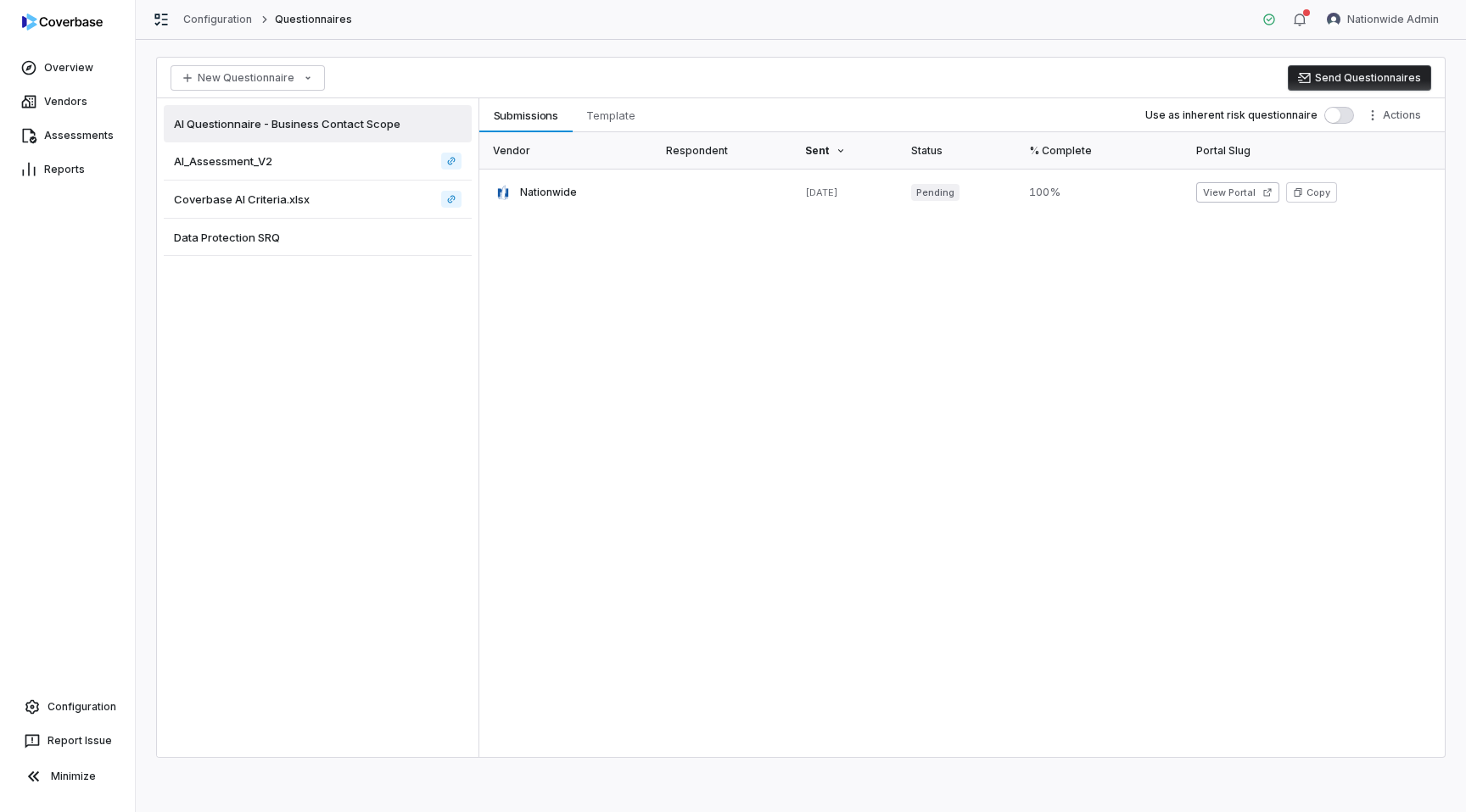
click at [352, 163] on div "AI_Assessment_V2" at bounding box center [316, 161] width 308 height 38
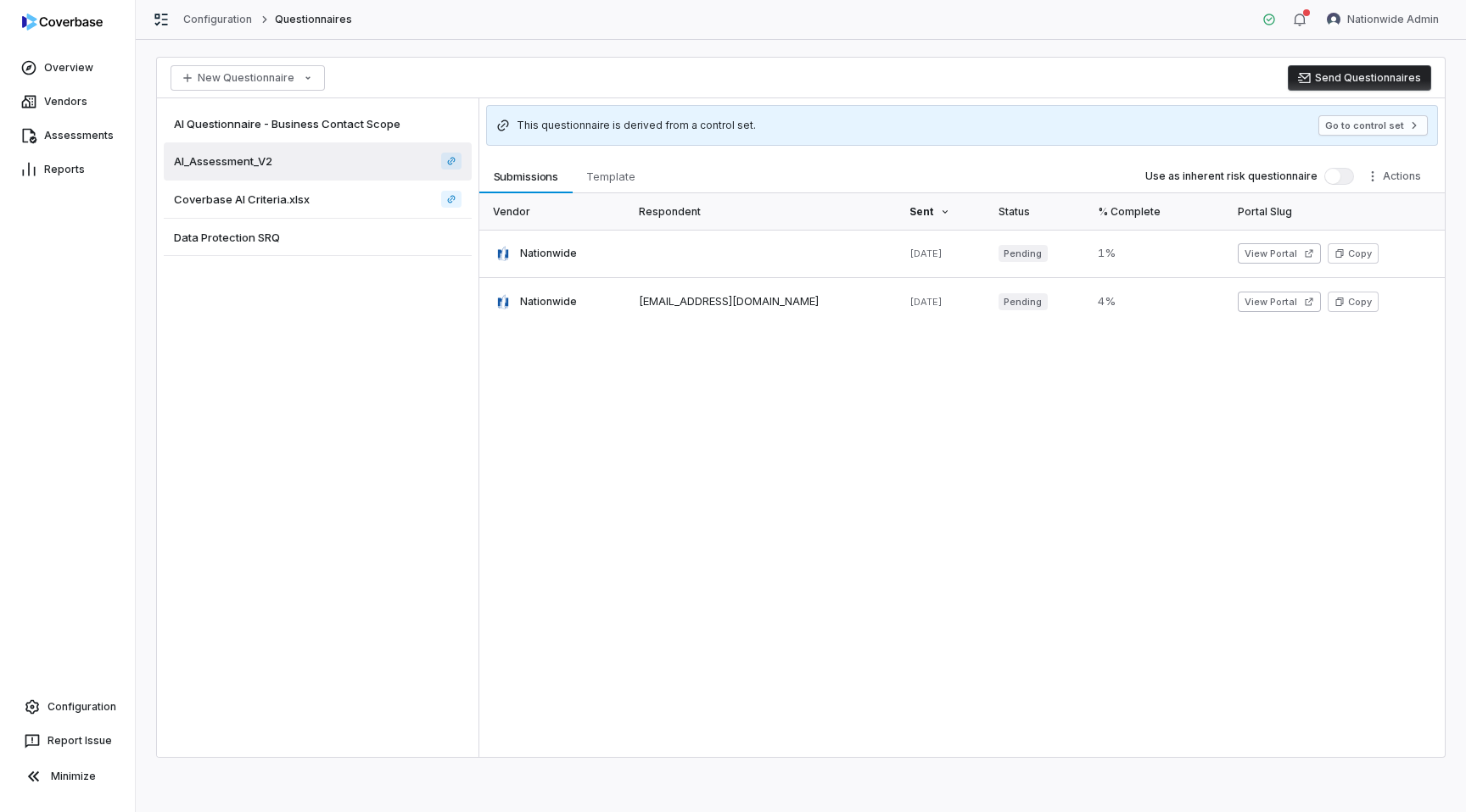
click at [325, 202] on div "Coverbase AI Criteria.xlsx" at bounding box center [316, 200] width 308 height 38
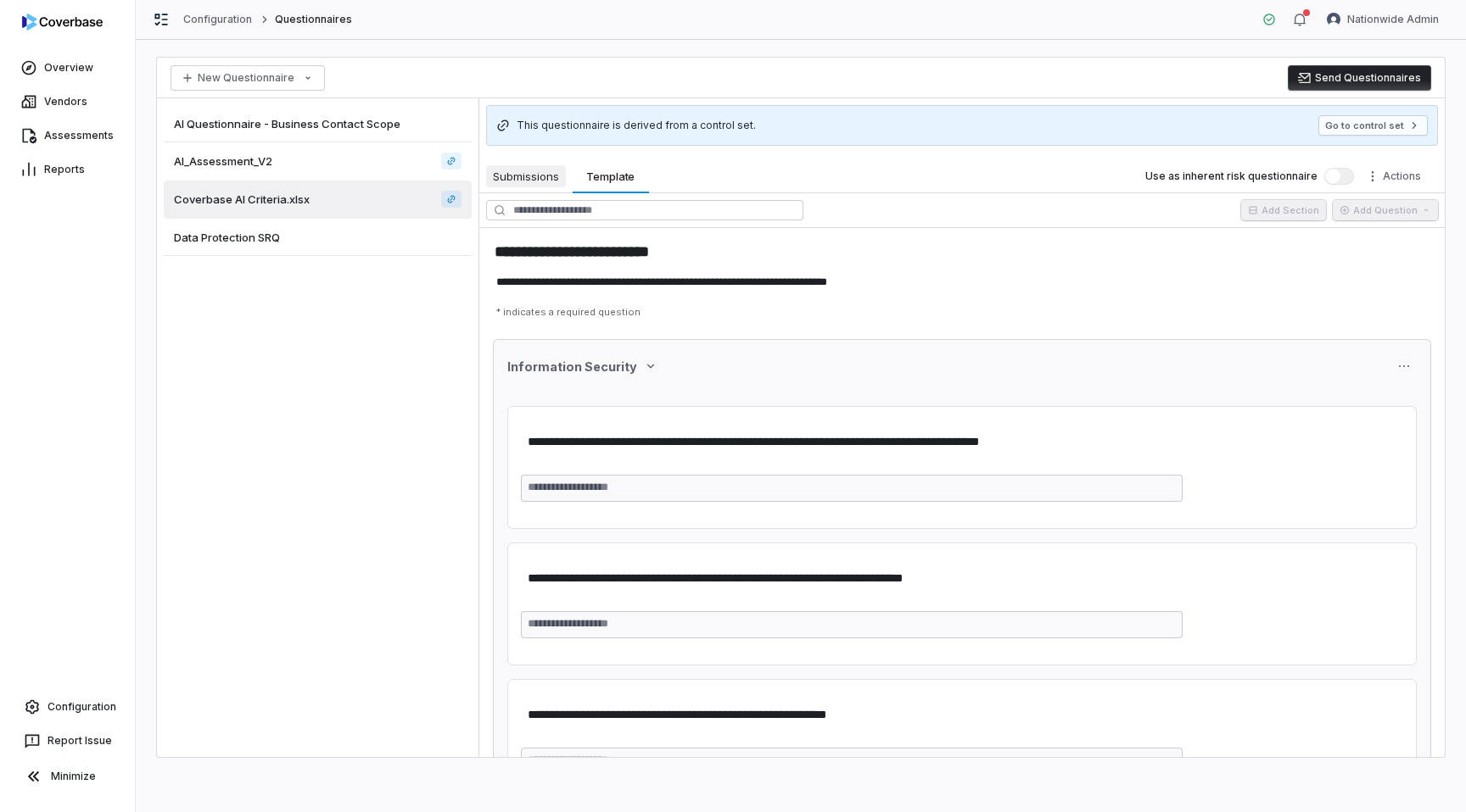
click at [509, 180] on span "Submissions" at bounding box center [525, 176] width 80 height 22
type textarea "*"
